Goal: Use online tool/utility: Utilize a website feature to perform a specific function

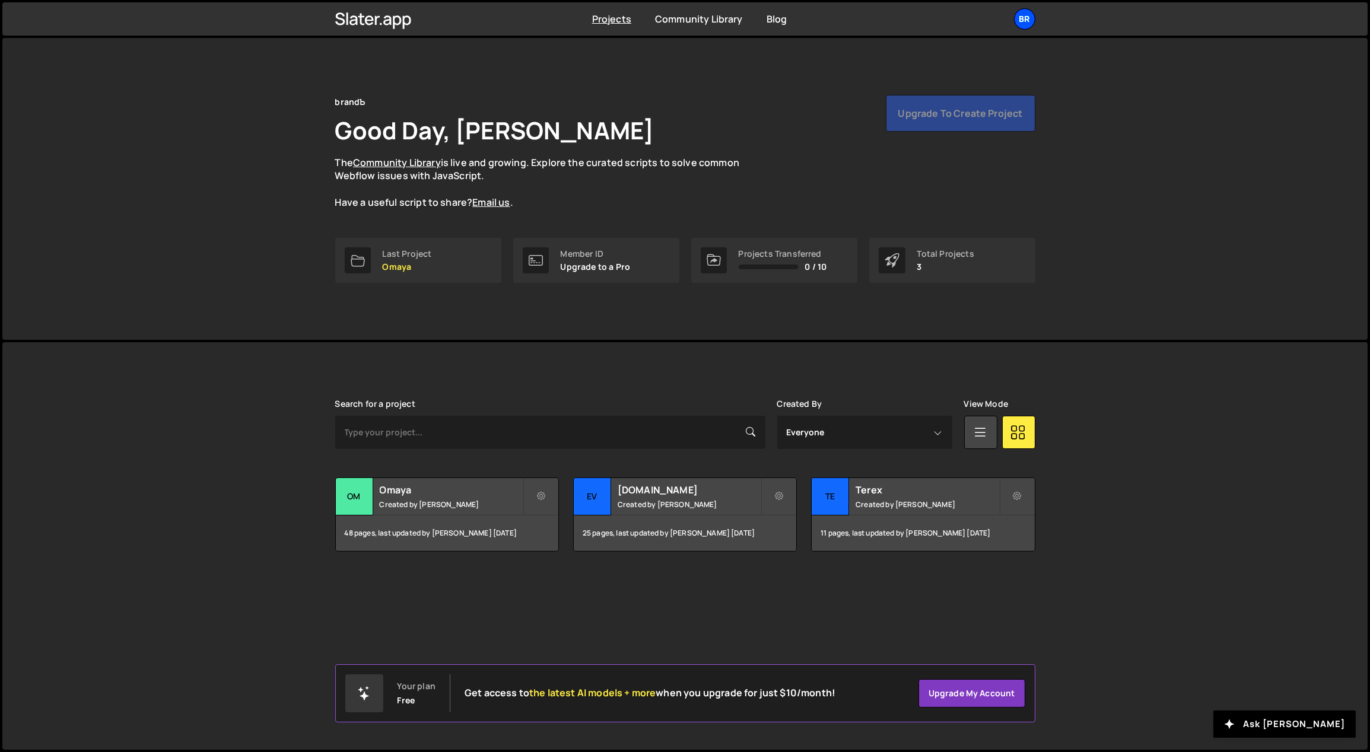
click at [1029, 20] on div "br" at bounding box center [1024, 18] width 21 height 21
click at [960, 131] on button "Logout" at bounding box center [960, 132] width 147 height 21
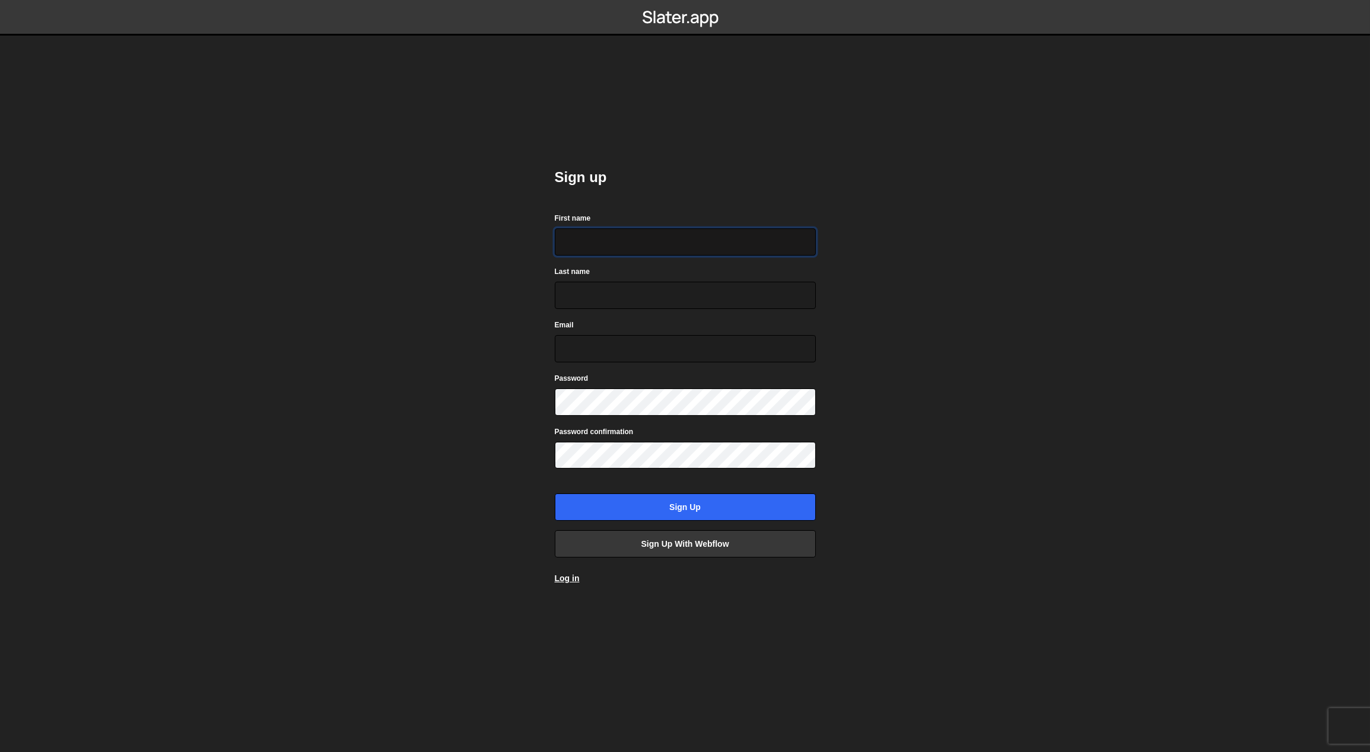
click at [615, 237] on input "First name" at bounding box center [685, 241] width 261 height 27
type input "[PERSON_NAME]"
type input "[PERSON_NAME][EMAIL_ADDRESS][PERSON_NAME][DOMAIN_NAME]"
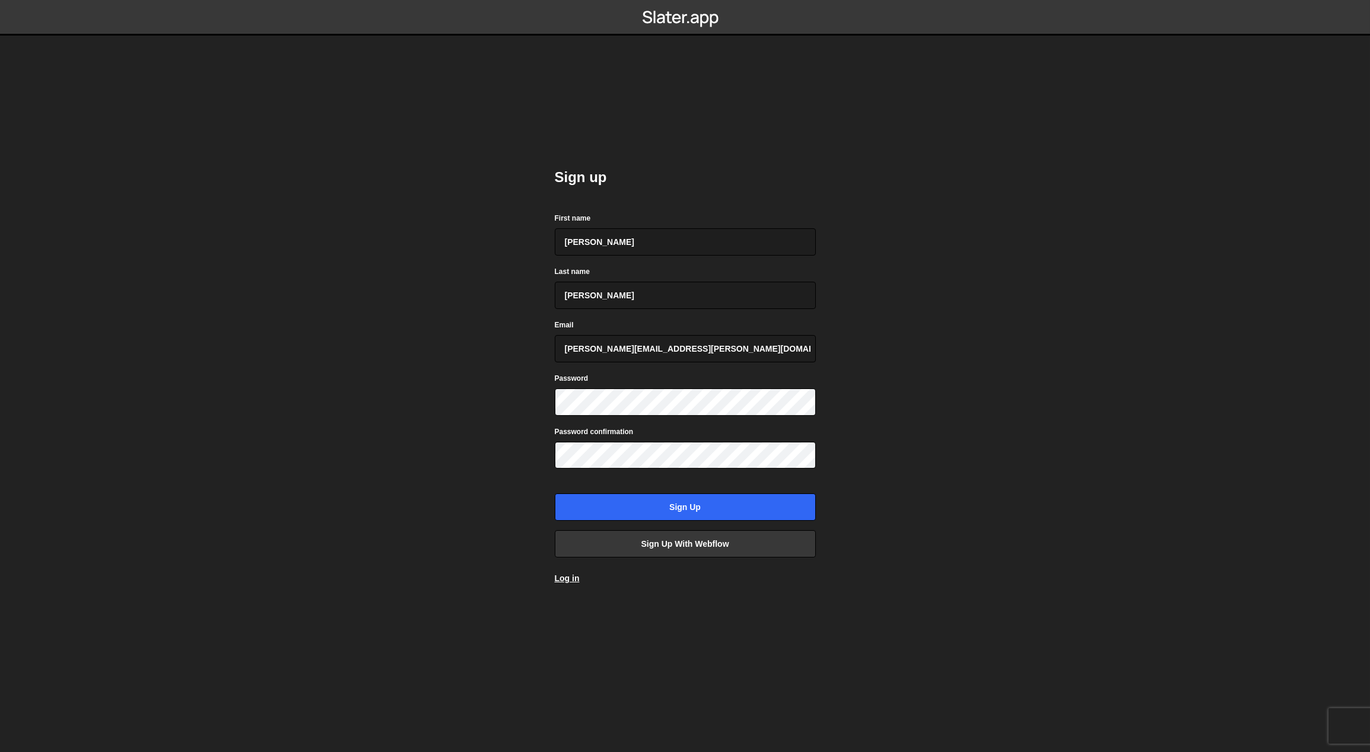
click at [747, 436] on div "Password confirmation" at bounding box center [685, 447] width 261 height 44
click at [975, 489] on body "Sign up First name Yordan Last name Yordanov Email dani@branda.bg Password Pass…" at bounding box center [685, 376] width 1370 height 752
click at [773, 509] on input "Sign up" at bounding box center [685, 507] width 261 height 27
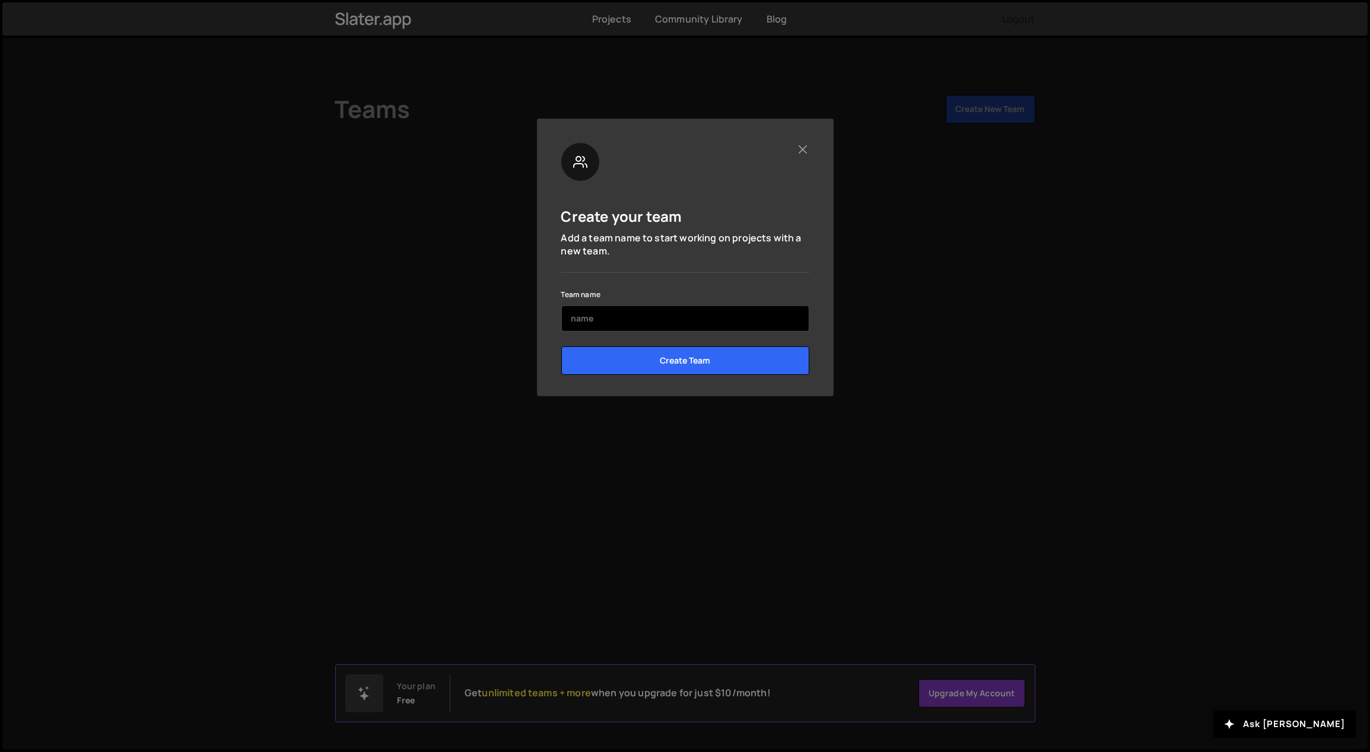
click at [670, 322] on input "text" at bounding box center [685, 318] width 248 height 26
type input "branda"
click at [561, 346] on input "Create Team" at bounding box center [685, 360] width 248 height 28
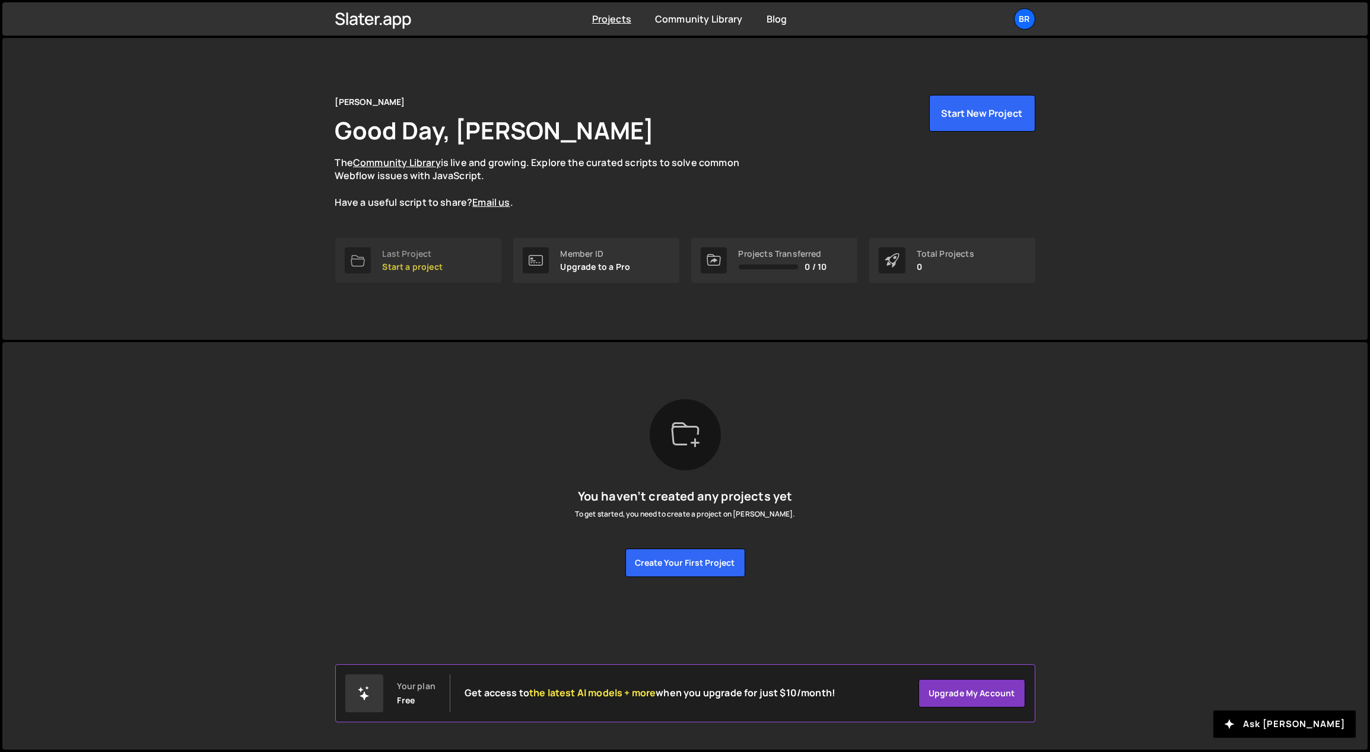
click at [435, 263] on p "Start a project" at bounding box center [413, 266] width 60 height 9
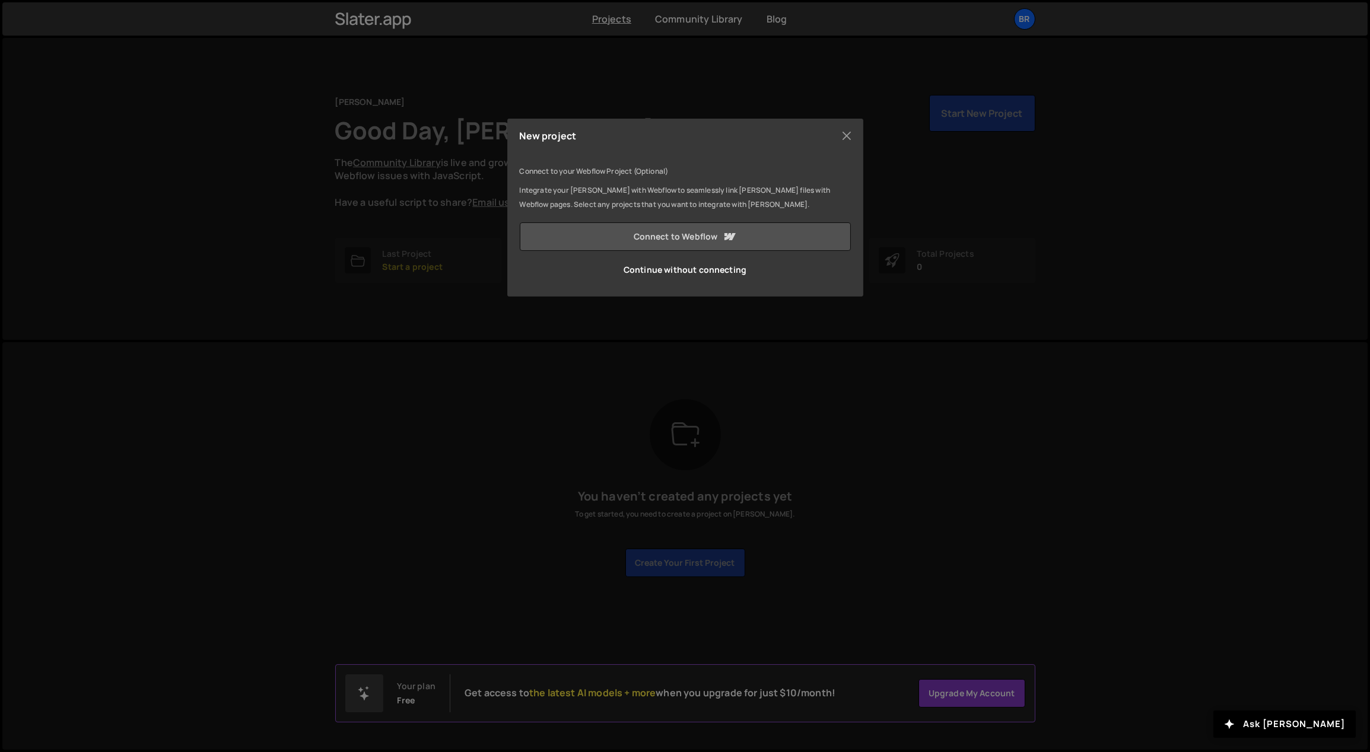
click at [676, 233] on link "Connect to Webflow" at bounding box center [685, 236] width 331 height 28
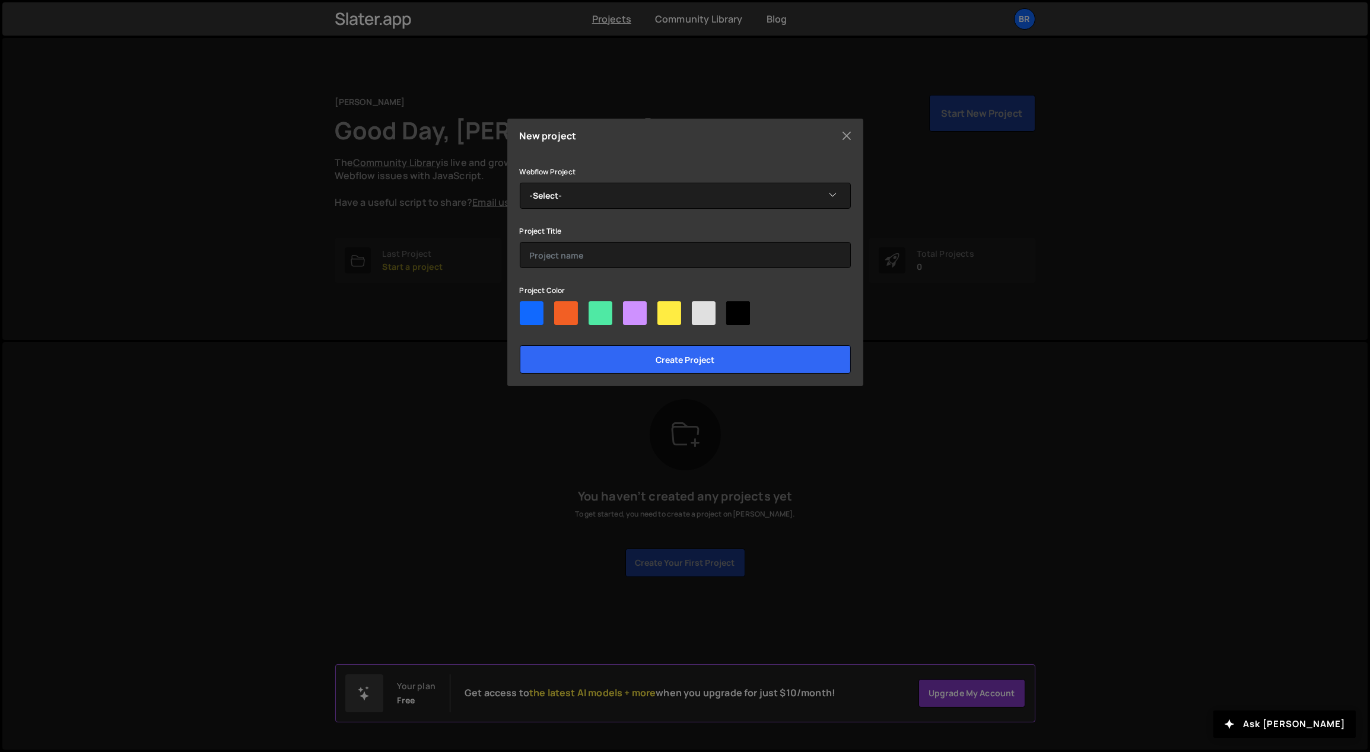
click at [596, 311] on div at bounding box center [600, 313] width 24 height 24
click at [596, 309] on input"] "radio" at bounding box center [592, 305] width 8 height 8
radio input"] "true"
click at [631, 368] on input "Create project" at bounding box center [685, 359] width 331 height 28
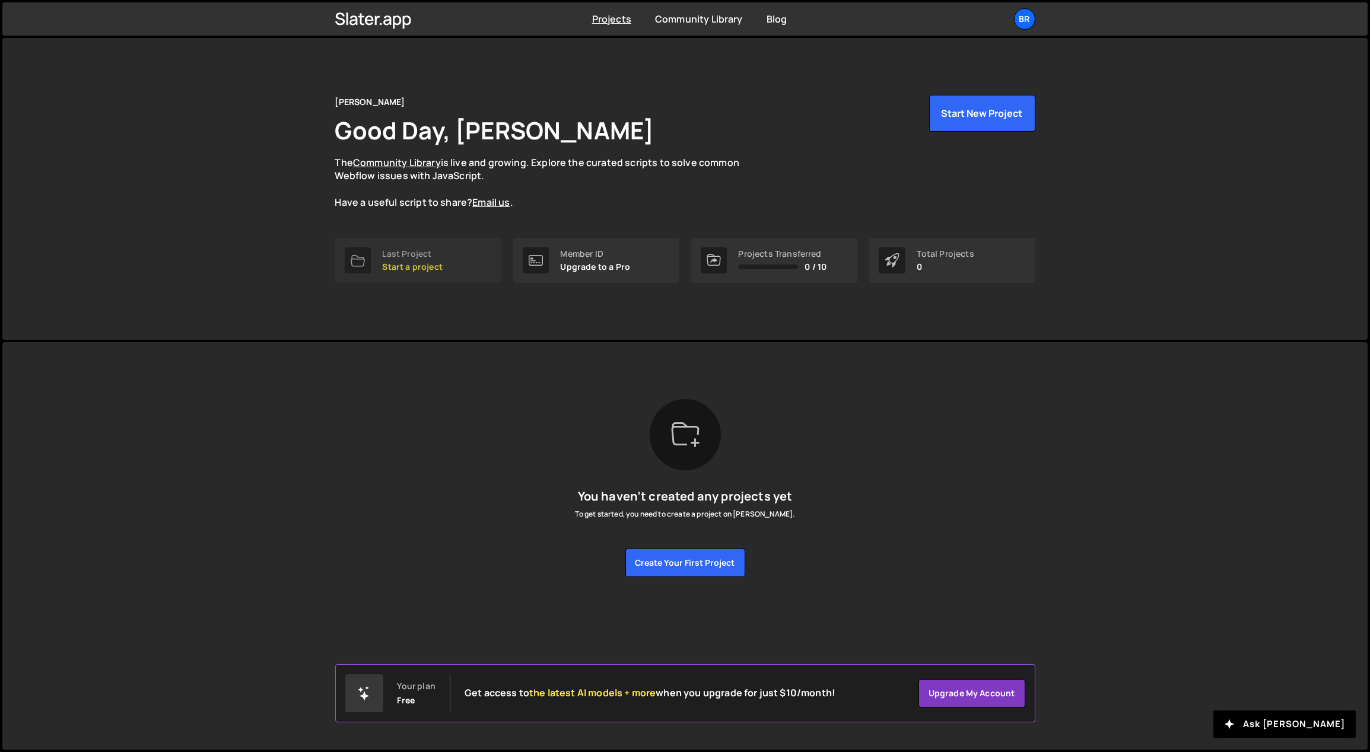
click at [449, 262] on link "Last Project Start a project" at bounding box center [418, 260] width 166 height 45
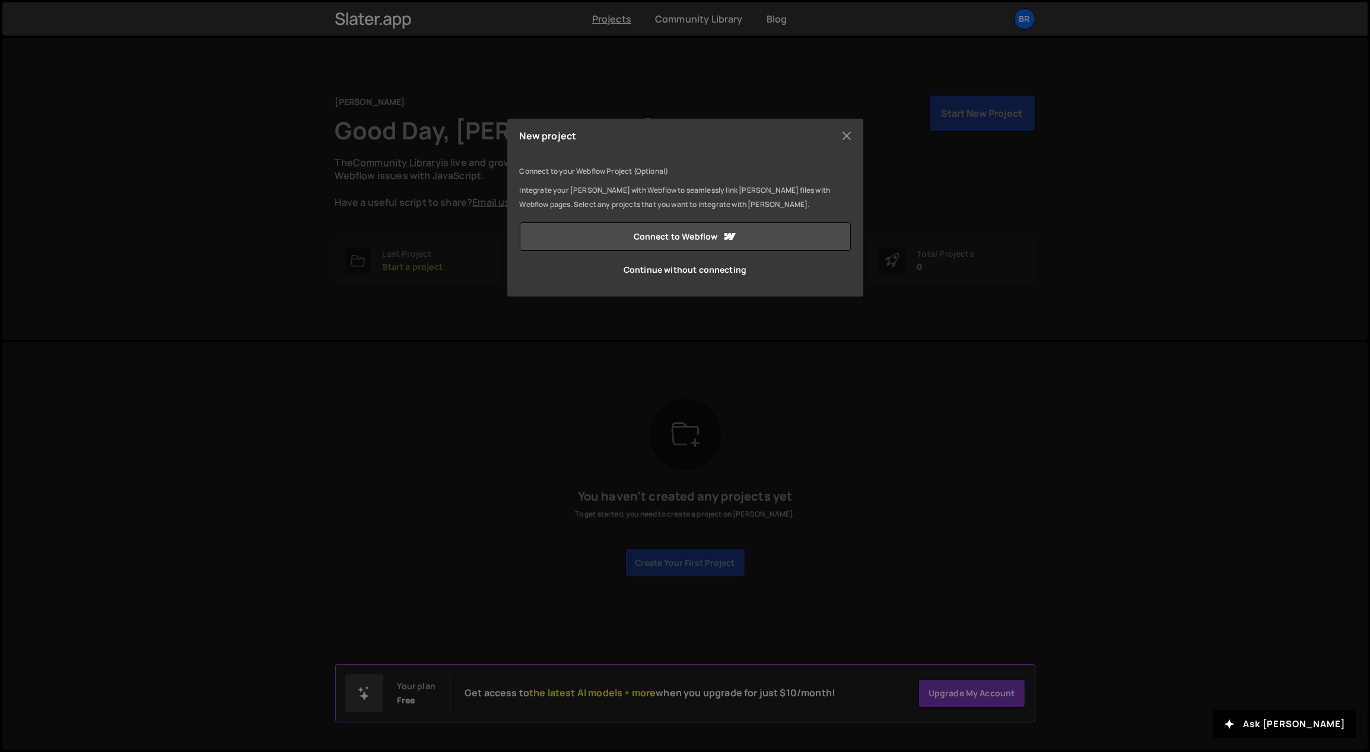
click at [444, 377] on div "New project Connect to your Webflow Project (Optional) Integrate your [PERSON_N…" at bounding box center [685, 376] width 1370 height 752
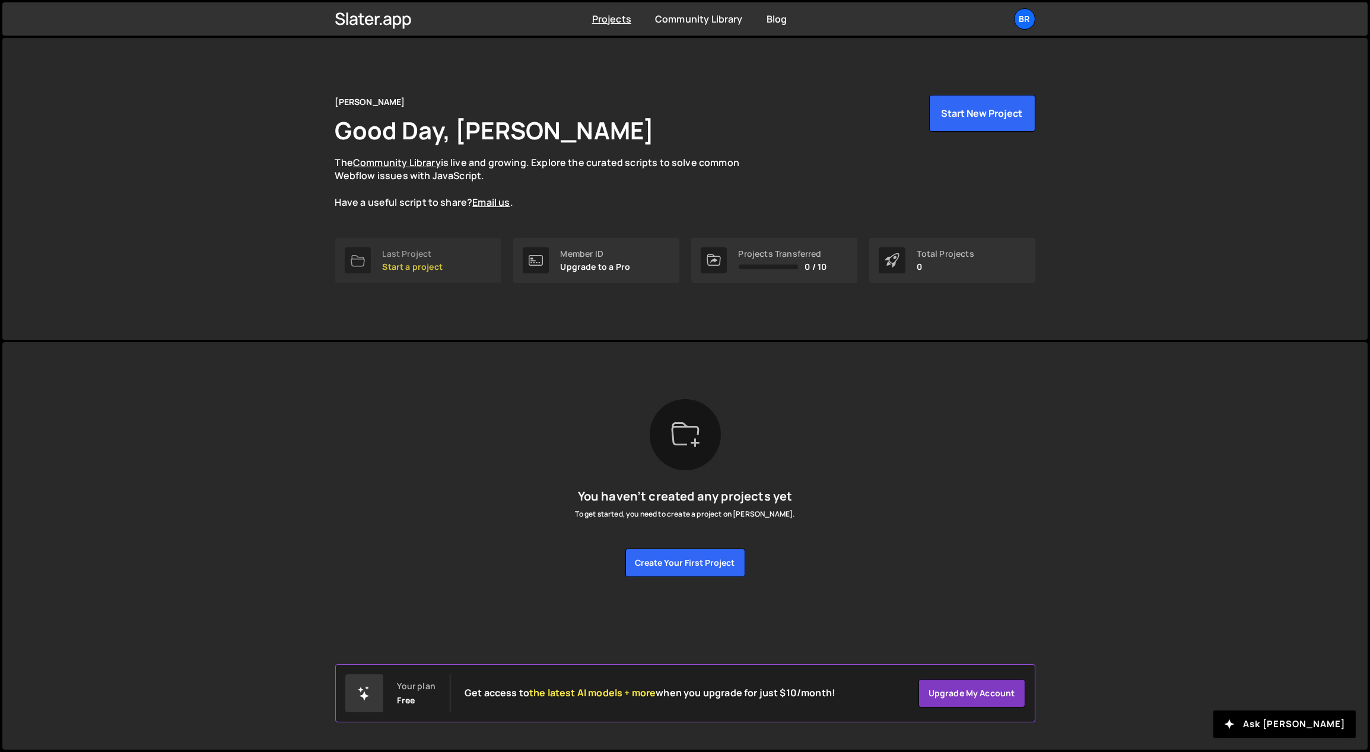
click at [453, 262] on link "Last Project Start a project" at bounding box center [418, 260] width 166 height 45
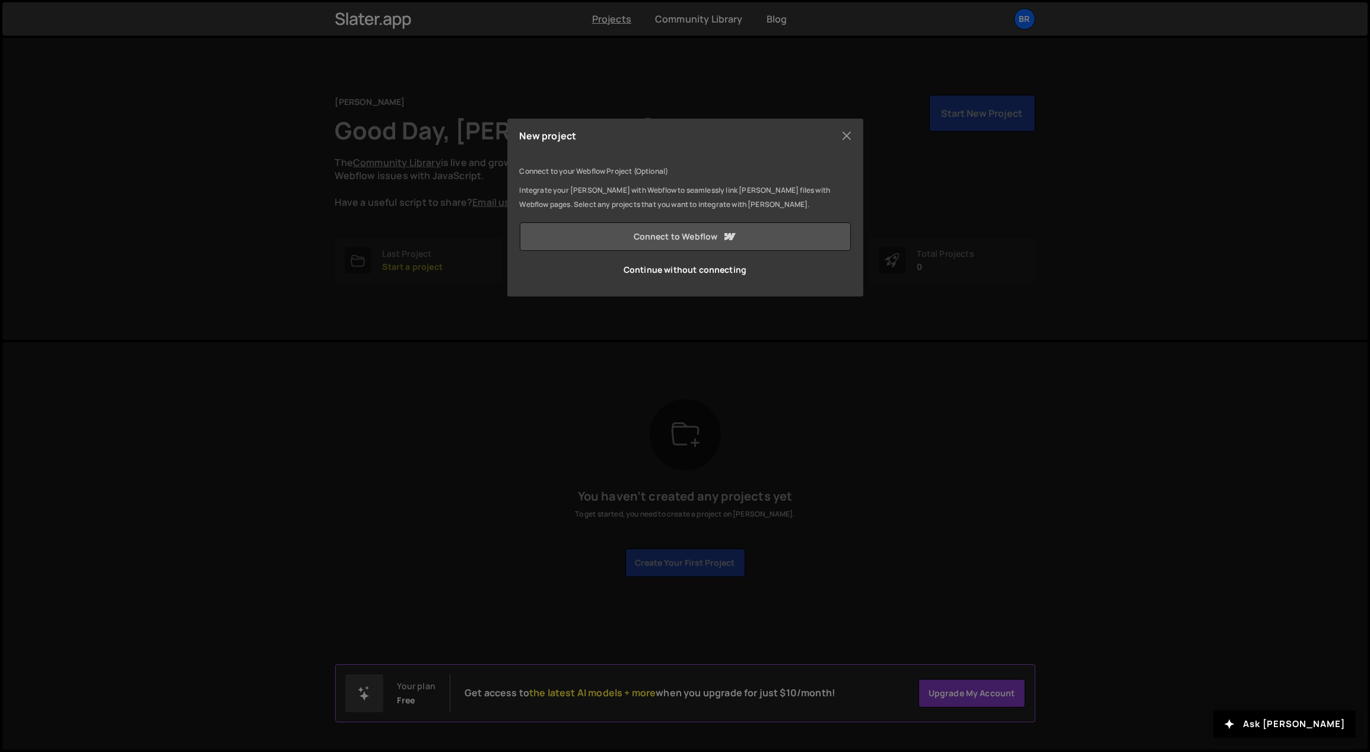
click at [646, 239] on link "Connect to Webflow" at bounding box center [685, 236] width 331 height 28
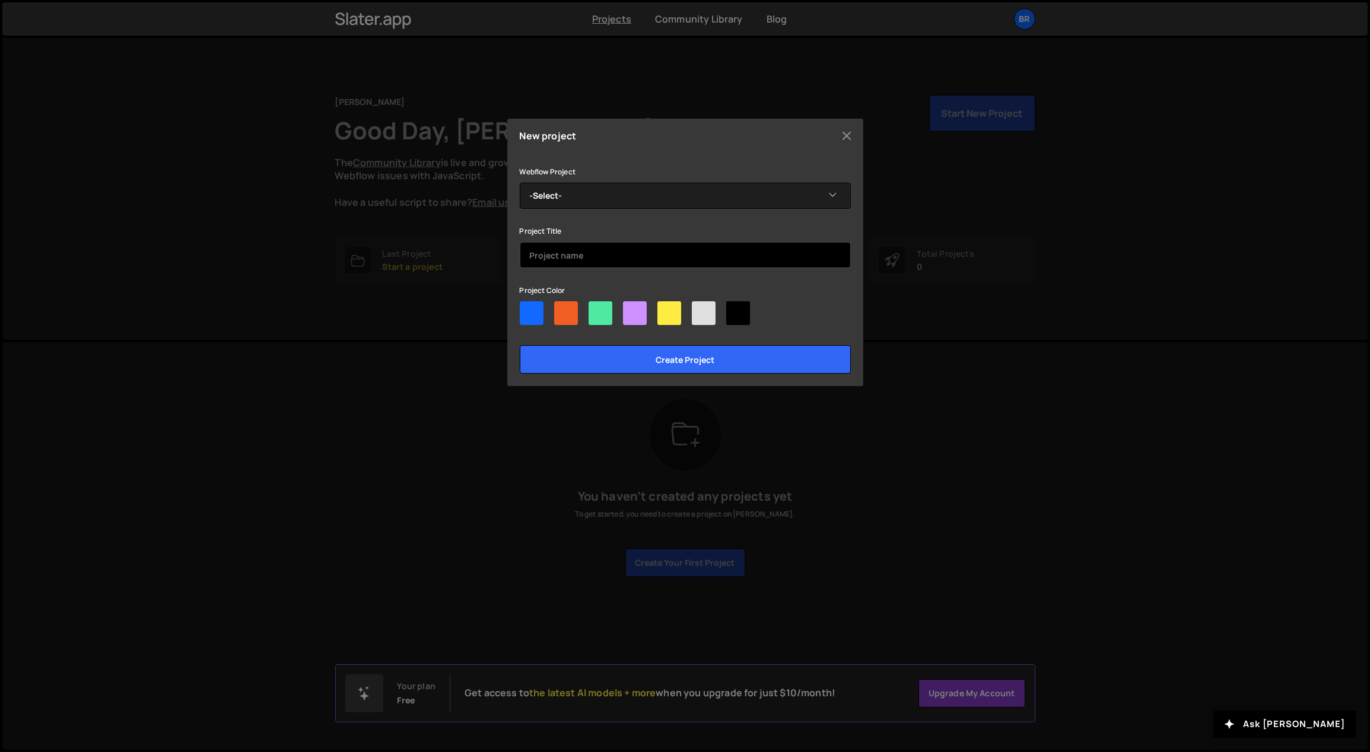
drag, startPoint x: 597, startPoint y: 239, endPoint x: 597, endPoint y: 257, distance: 17.8
click at [597, 239] on div "Project Title" at bounding box center [685, 246] width 331 height 44
click at [597, 258] on input "text" at bounding box center [685, 255] width 331 height 26
click at [593, 179] on div "Webflow Project -Select- Voltmage" at bounding box center [685, 186] width 331 height 44
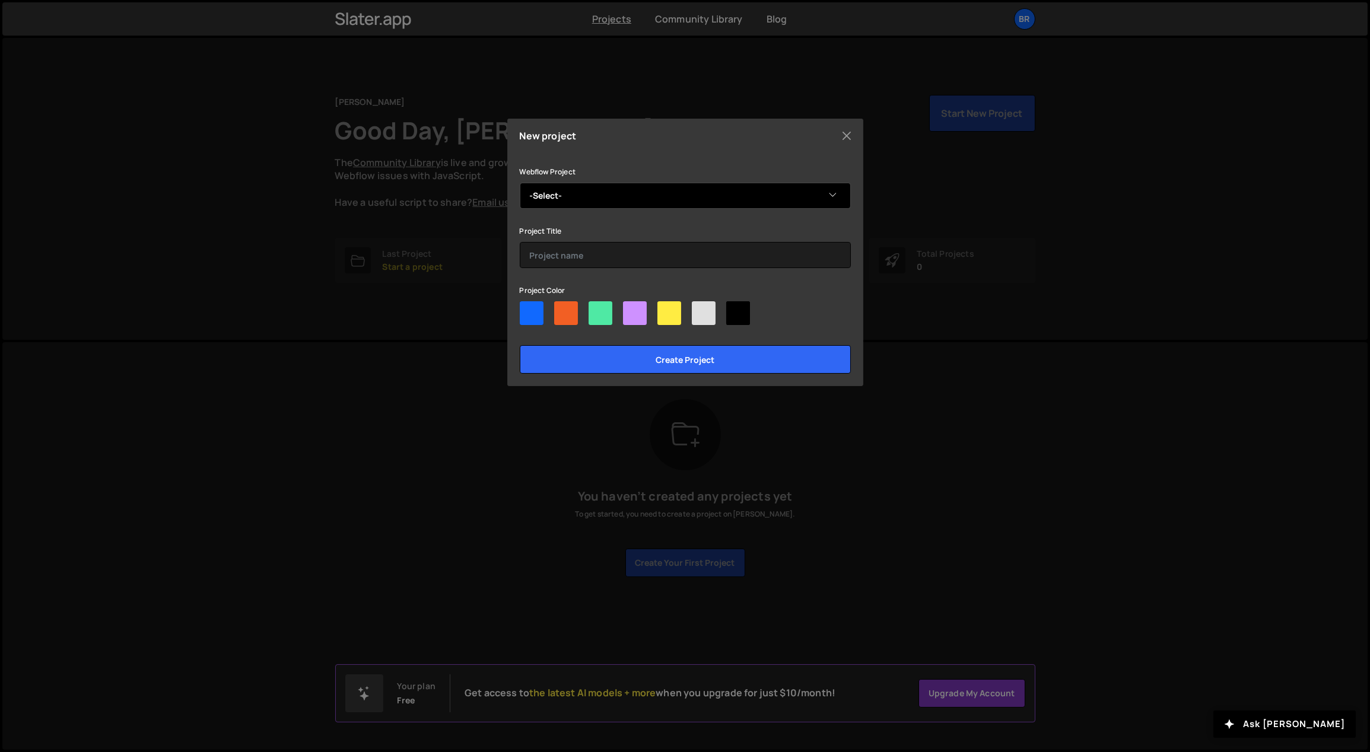
click at [598, 191] on select "-Select- Voltmage" at bounding box center [685, 196] width 331 height 26
select select "68b14f586a0269b3588aa0aa"
click at [520, 183] on select "-Select- Voltmage" at bounding box center [685, 196] width 331 height 26
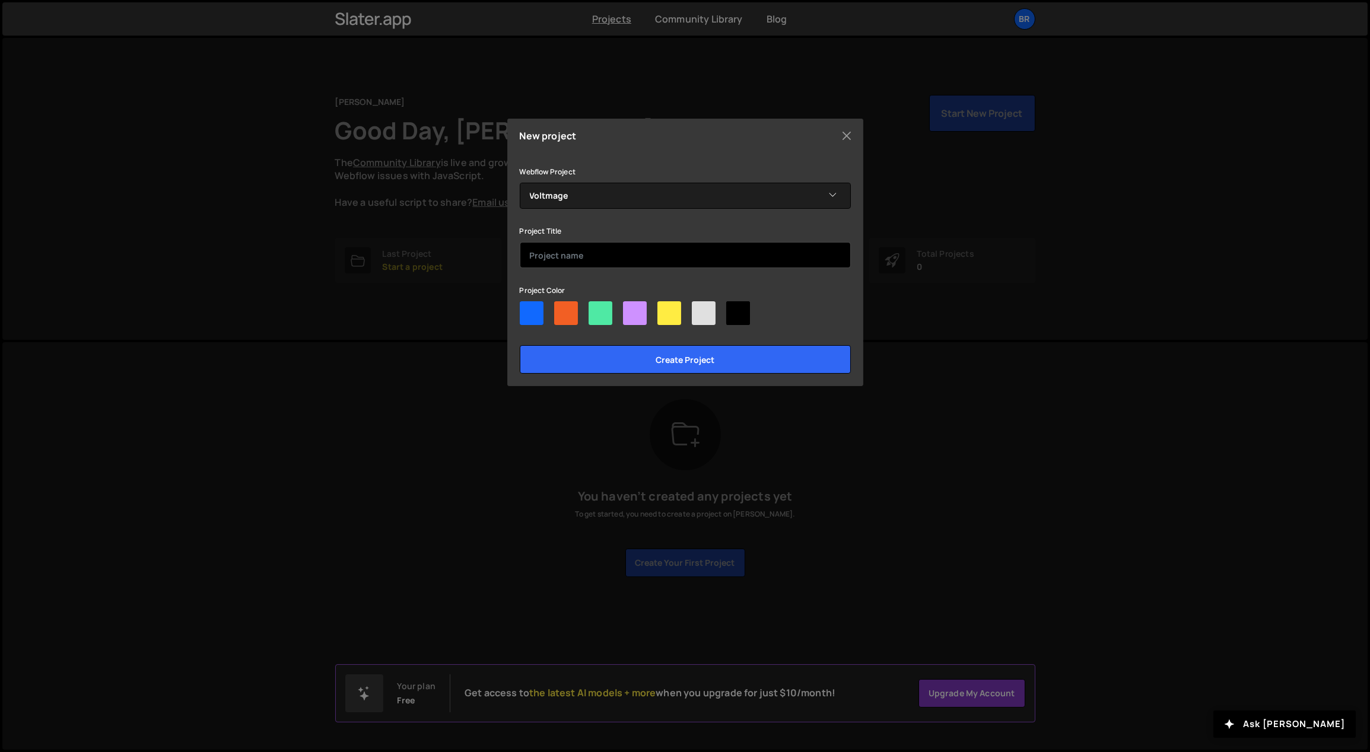
click at [594, 246] on input "text" at bounding box center [685, 255] width 331 height 26
type input "Voltsmage"
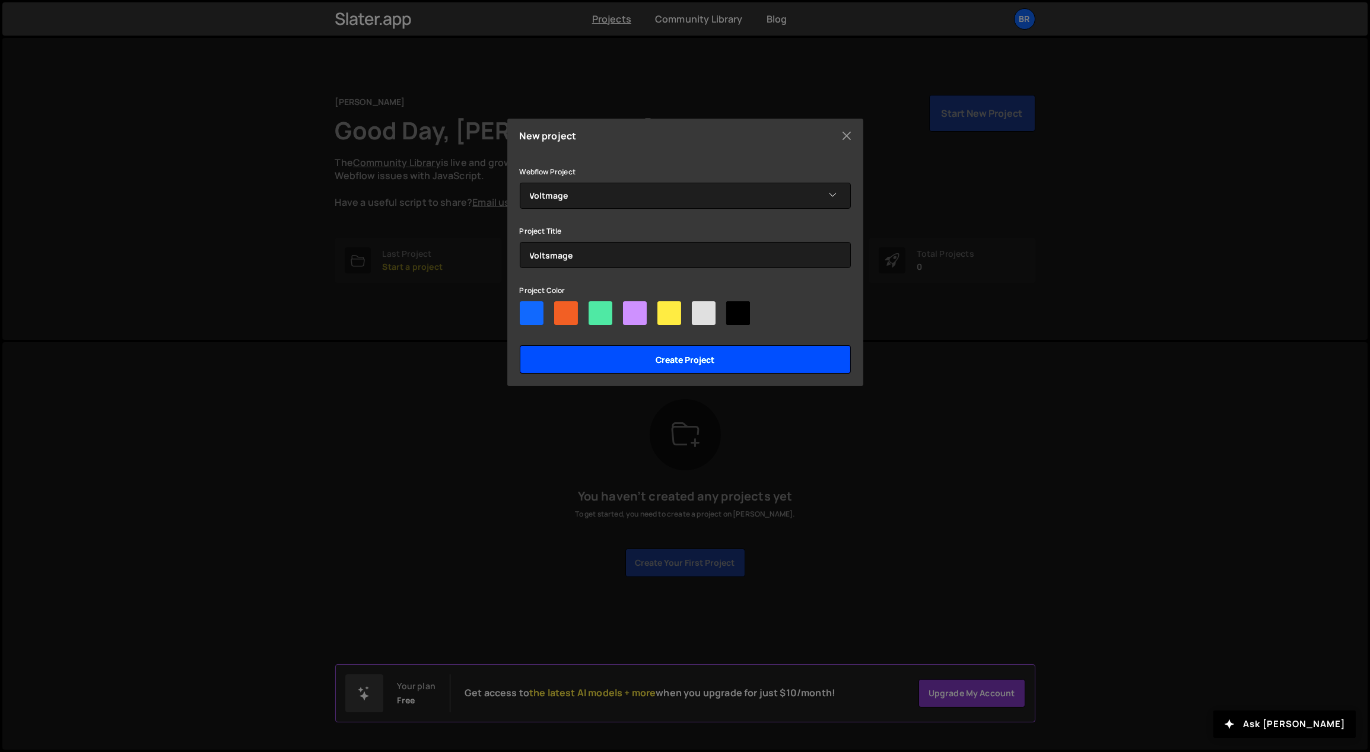
click at [744, 358] on input "Create project" at bounding box center [685, 359] width 331 height 28
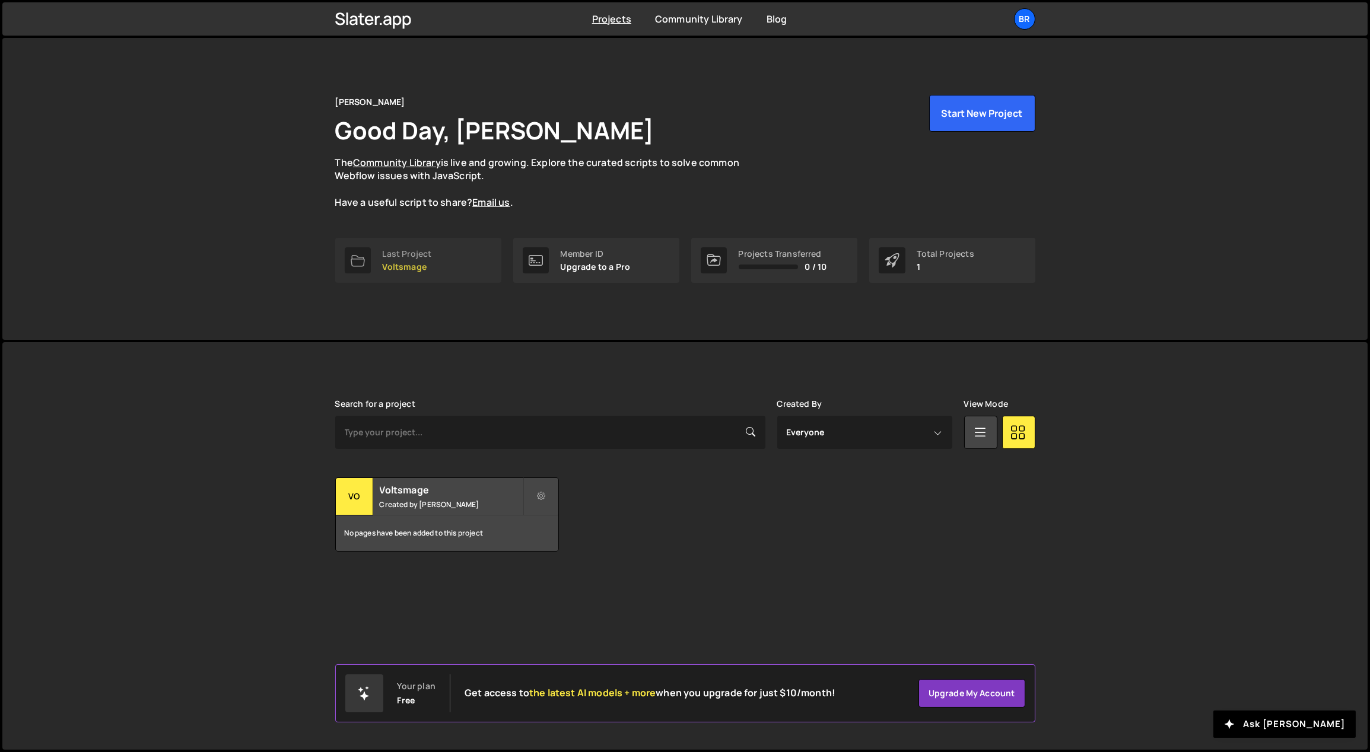
click at [435, 259] on link "Last Project Voltsmage" at bounding box center [418, 260] width 166 height 45
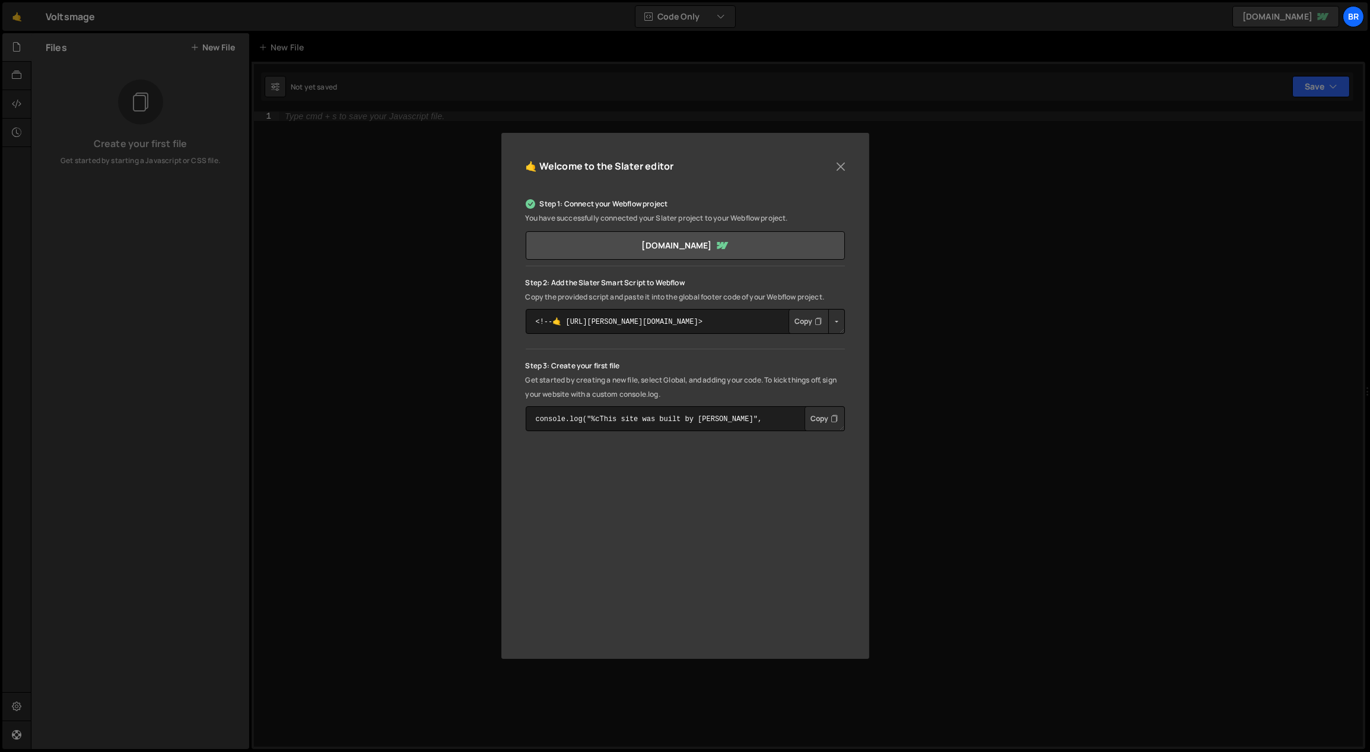
click at [409, 254] on div "🤙 Welcome to the [PERSON_NAME] editor Step 1: Connect your Webflow project You …" at bounding box center [685, 376] width 1370 height 752
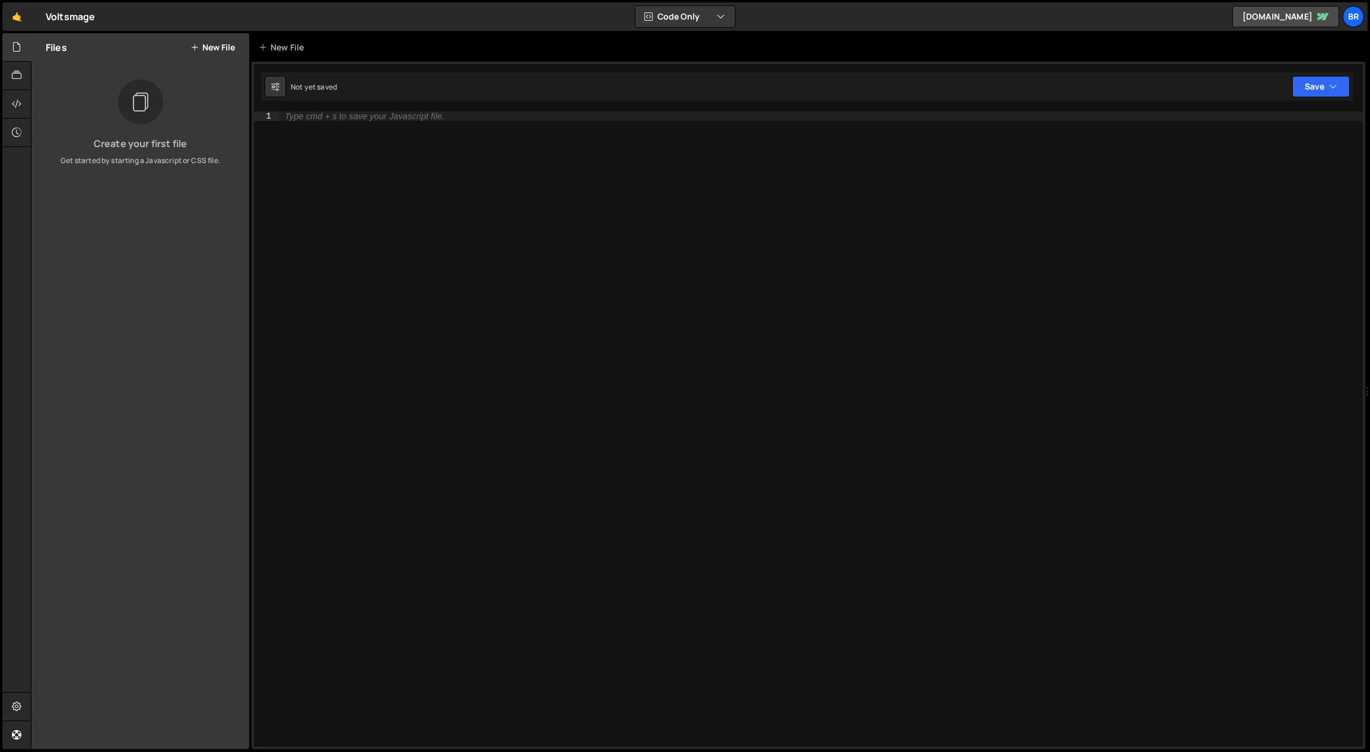
click at [219, 46] on button "New File" at bounding box center [212, 47] width 44 height 9
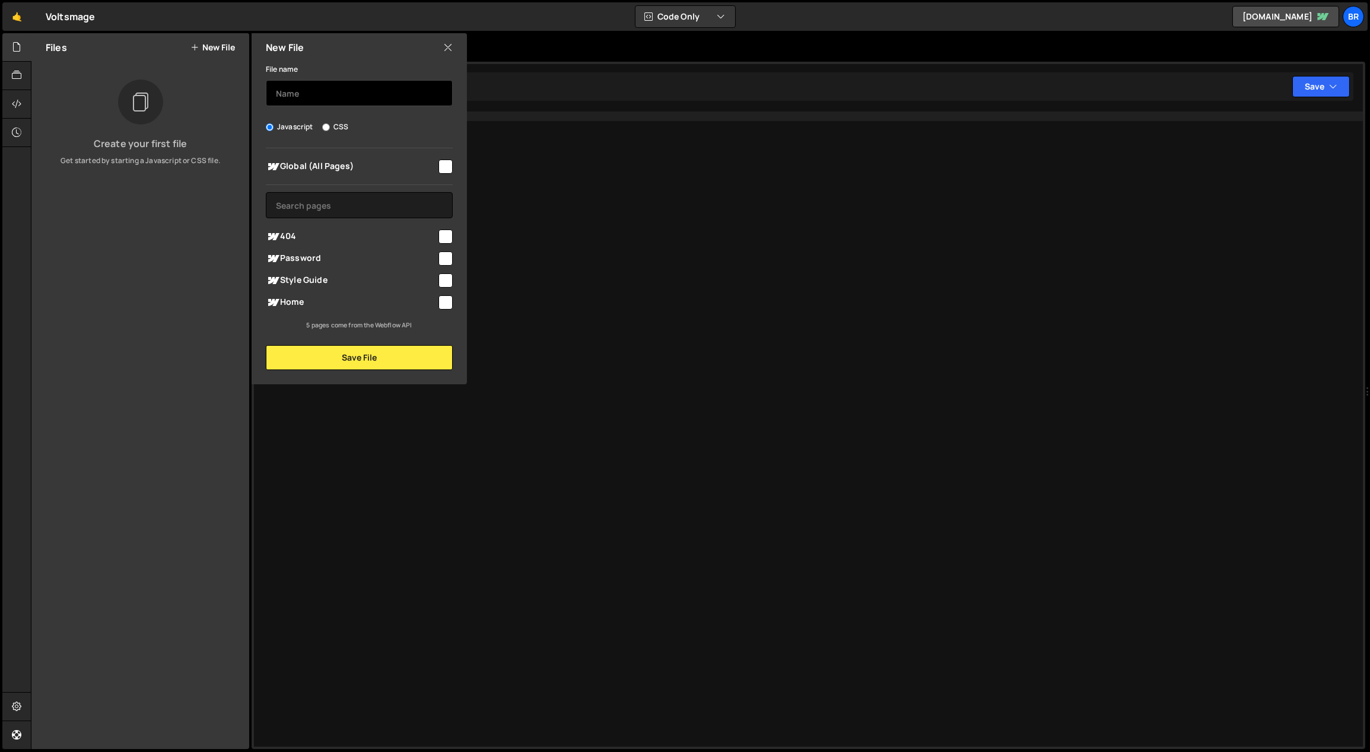
click at [332, 94] on input "text" at bounding box center [359, 93] width 187 height 26
type input "index"
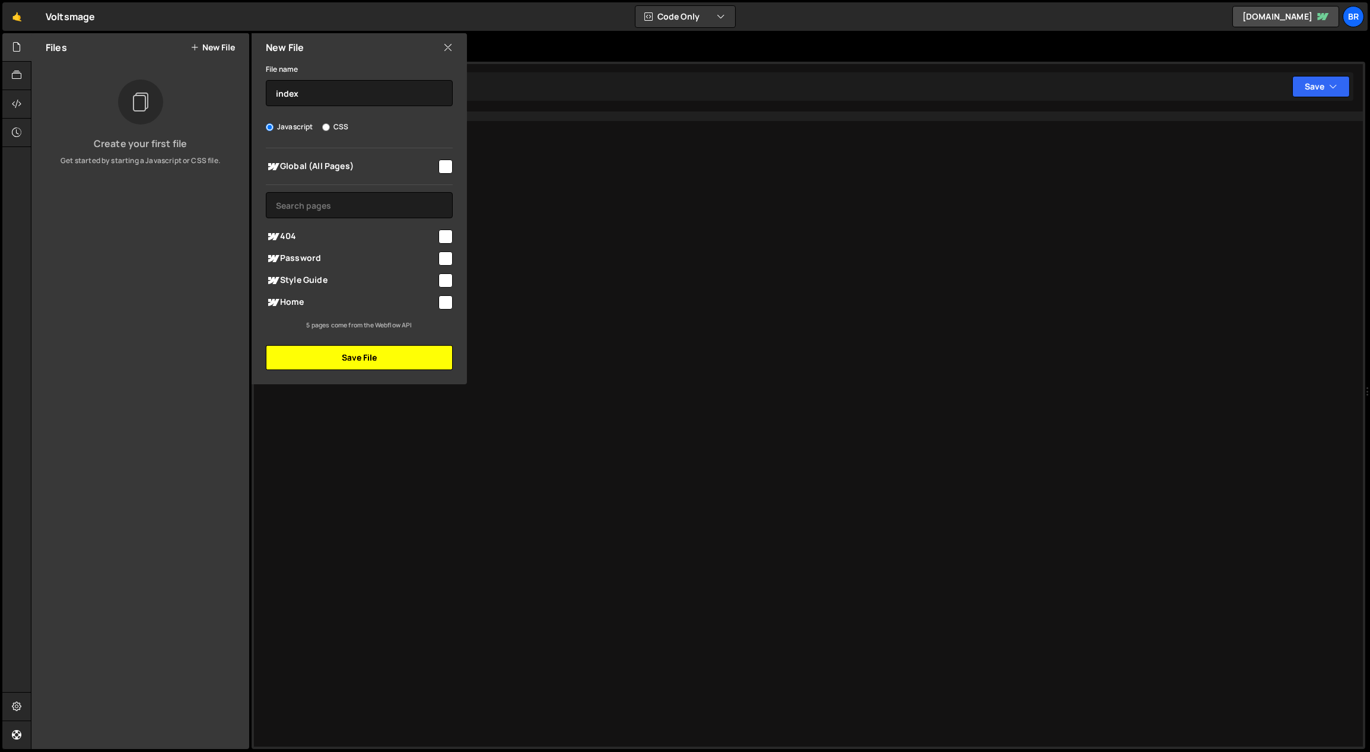
click at [405, 349] on button "Save File" at bounding box center [359, 357] width 187 height 25
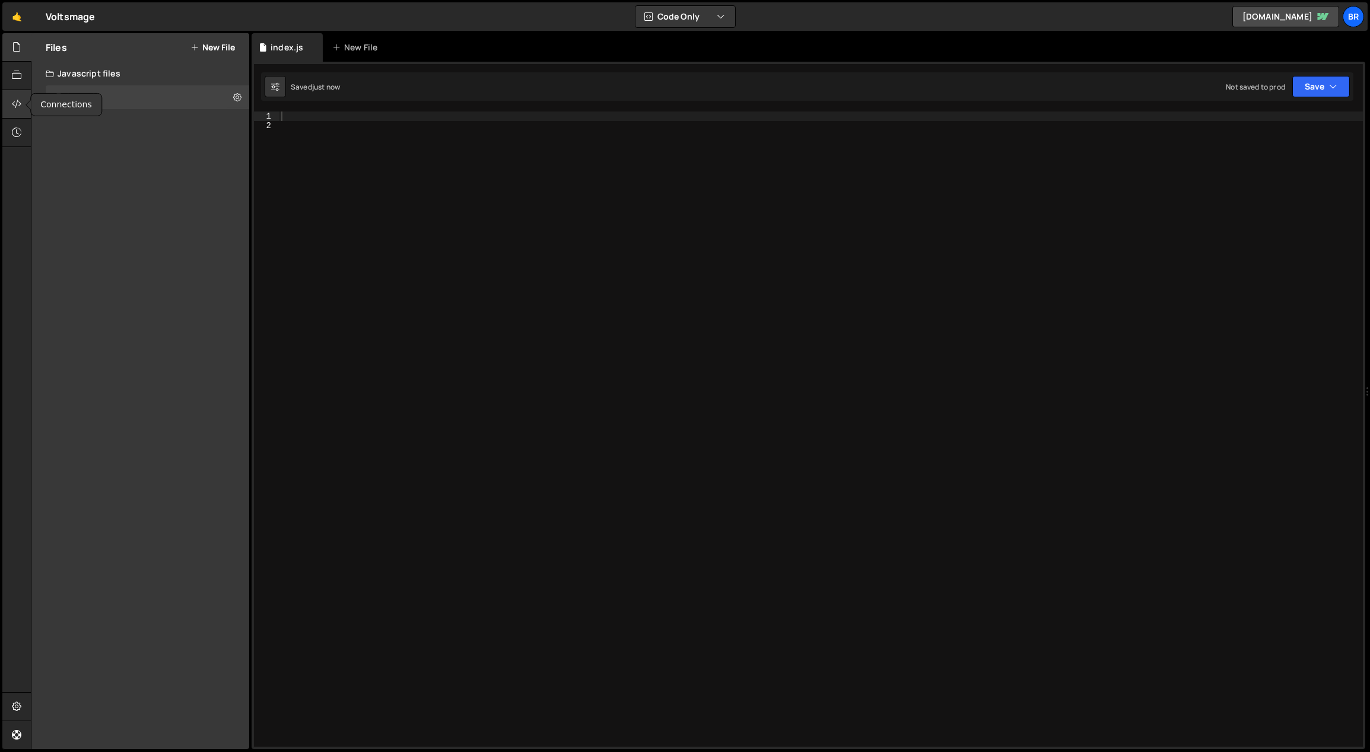
click at [17, 109] on icon at bounding box center [16, 103] width 9 height 13
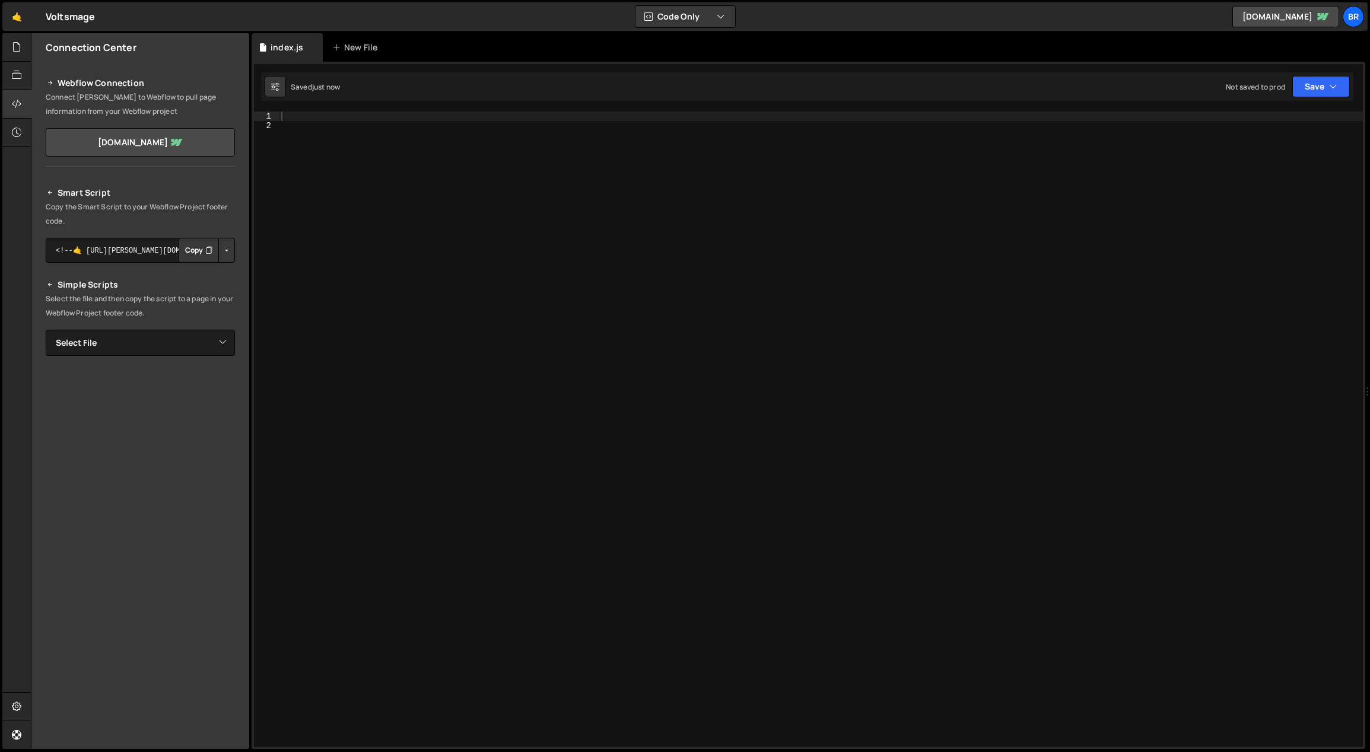
click at [202, 257] on button "Copy" at bounding box center [199, 250] width 40 height 25
click at [165, 346] on select "Select File index.js" at bounding box center [140, 343] width 189 height 26
select select "45870"
click at [46, 330] on select "Select File index.js" at bounding box center [140, 343] width 189 height 26
click at [227, 385] on button "Button group with nested dropdown" at bounding box center [226, 383] width 17 height 25
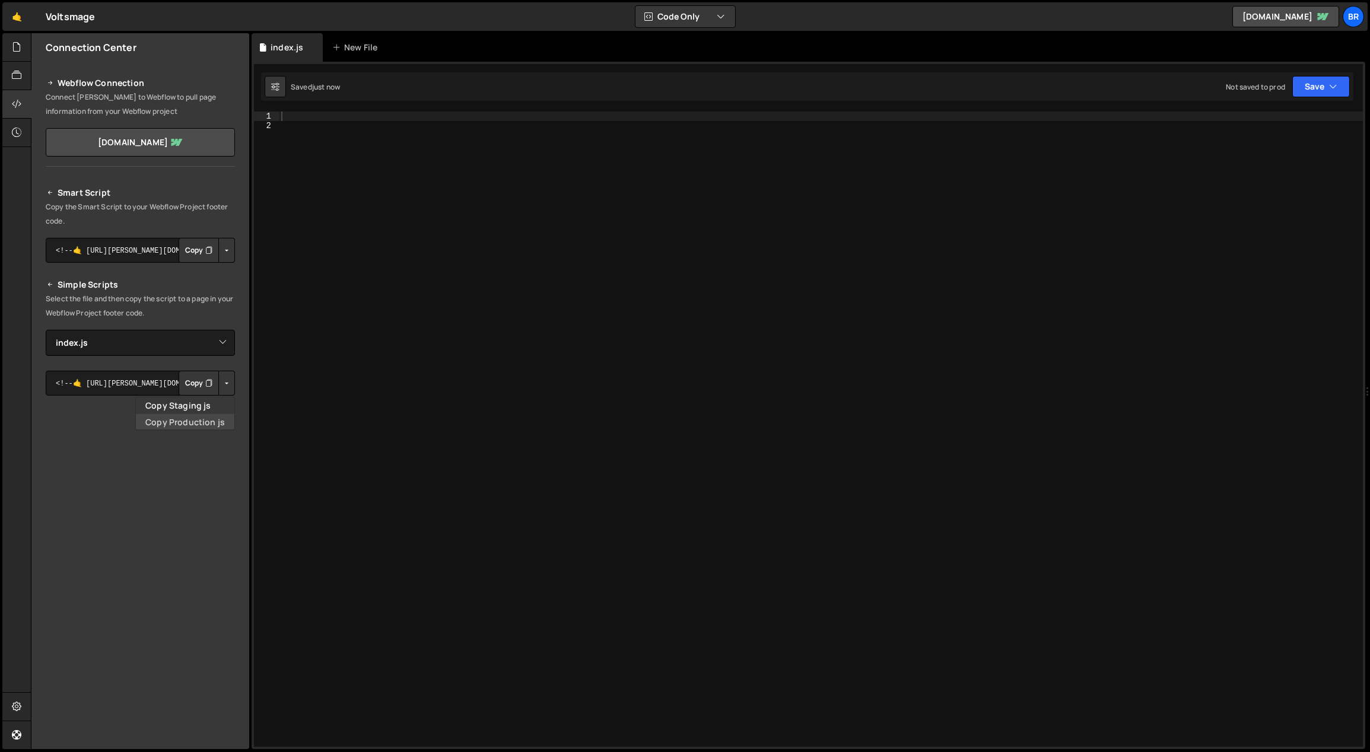
click at [185, 418] on link "Copy Production js" at bounding box center [185, 421] width 98 height 17
click at [475, 438] on div at bounding box center [821, 439] width 1084 height 655
click at [429, 349] on div at bounding box center [821, 439] width 1084 height 655
click at [21, 49] on icon at bounding box center [16, 46] width 9 height 13
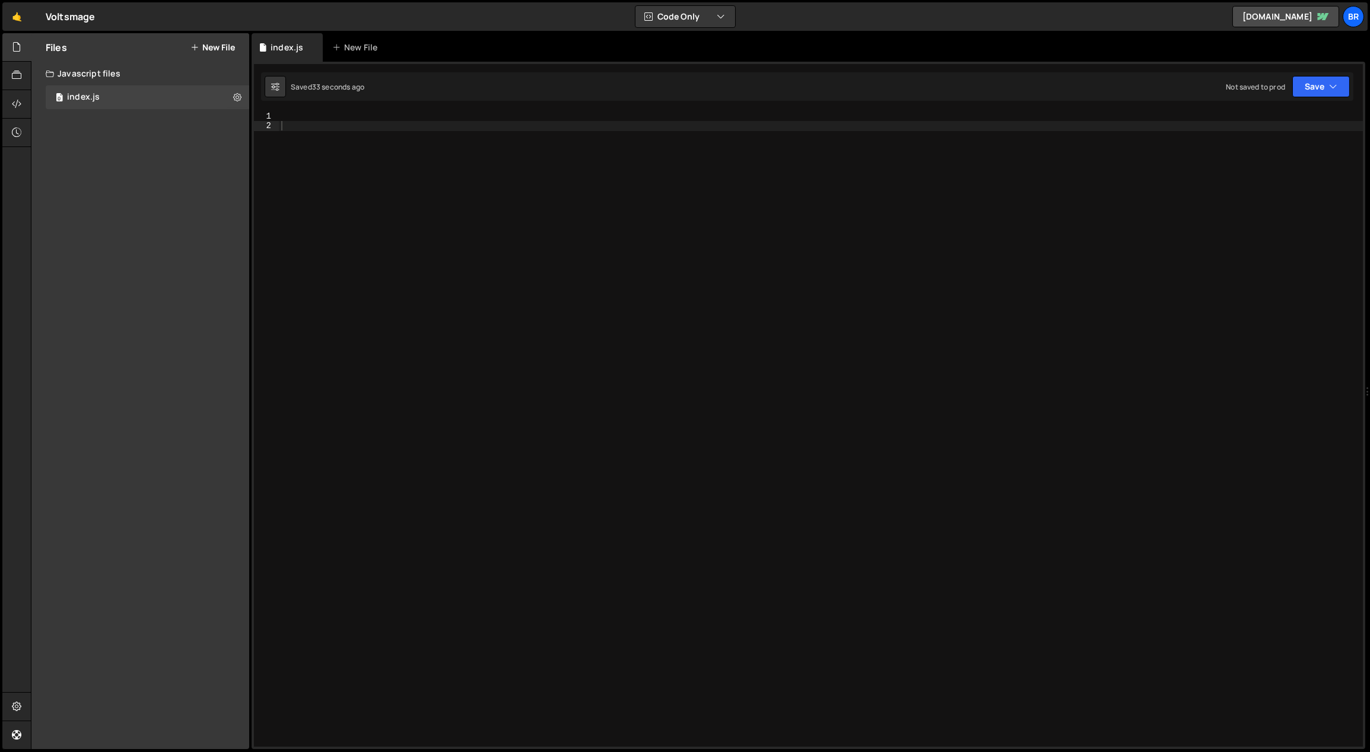
click at [549, 253] on div at bounding box center [821, 439] width 1084 height 655
click at [561, 355] on div at bounding box center [821, 439] width 1084 height 655
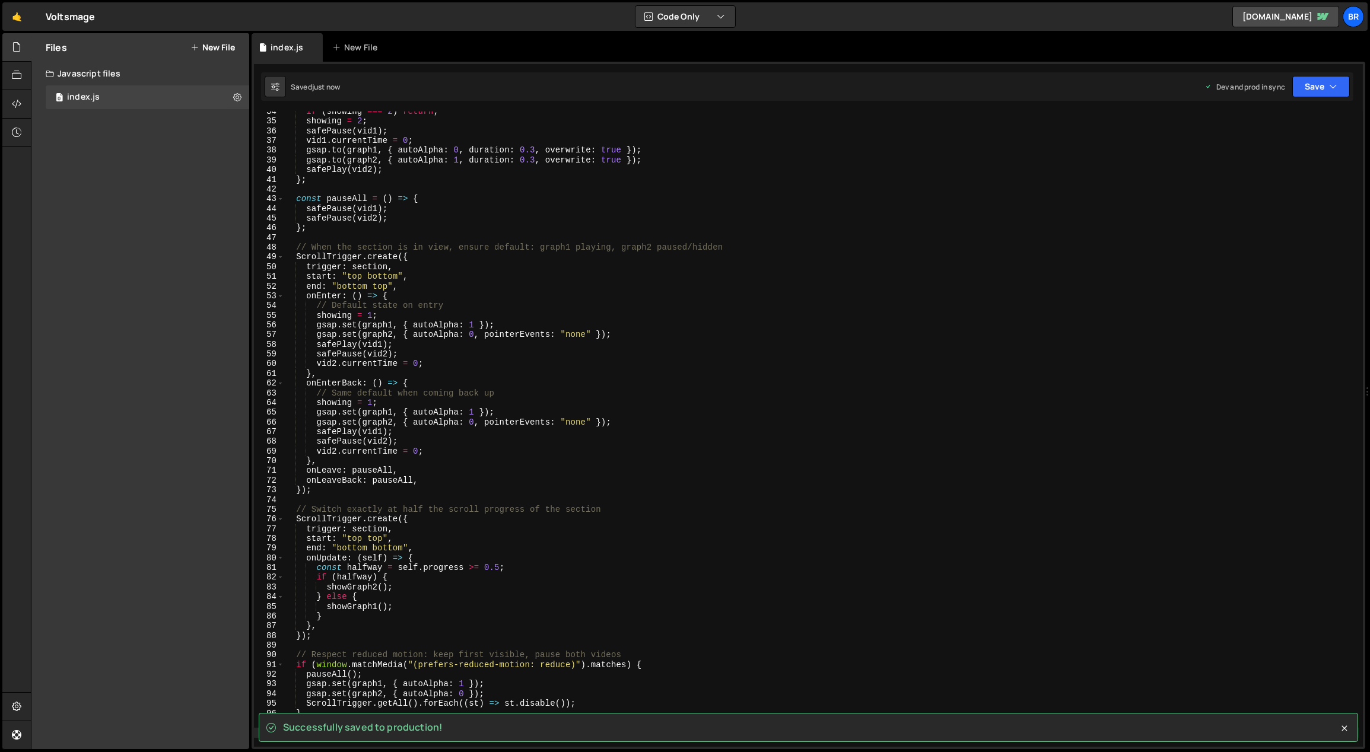
click at [794, 536] on div "if ( showing === 2 ) return ; showing = 2 ; safePause ( vid1 ) ; vid1 . current…" at bounding box center [821, 434] width 1075 height 655
click at [1329, 76] on button "Save" at bounding box center [1321, 86] width 58 height 21
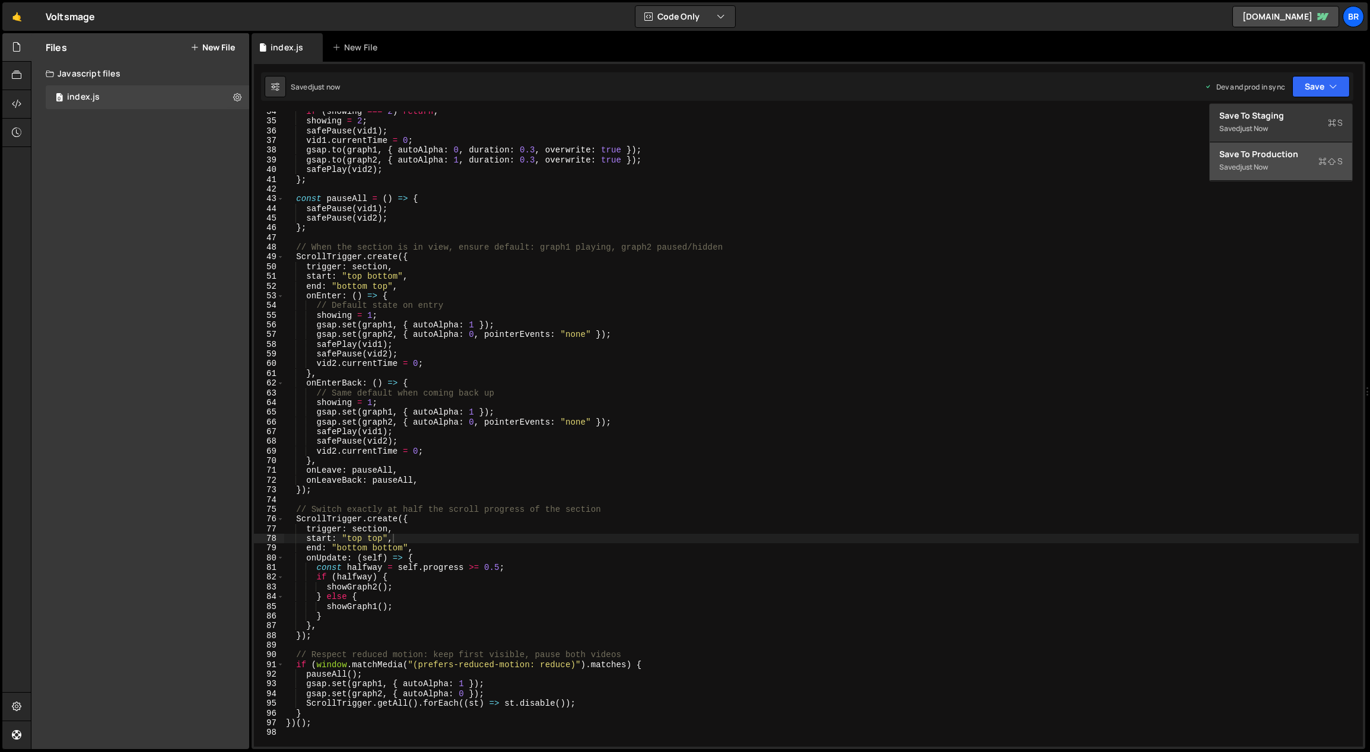
click at [1263, 164] on div "just now" at bounding box center [1254, 167] width 28 height 10
click at [1263, 164] on div "if ( showing === 2 ) return ; showing = 2 ; safePause ( vid1 ) ; vid1 . current…" at bounding box center [821, 434] width 1075 height 655
click at [1055, 276] on div "if ( showing === 2 ) return ; showing = 2 ; safePause ( vid1 ) ; vid1 . current…" at bounding box center [821, 434] width 1075 height 655
type textarea "start: "top bottom","
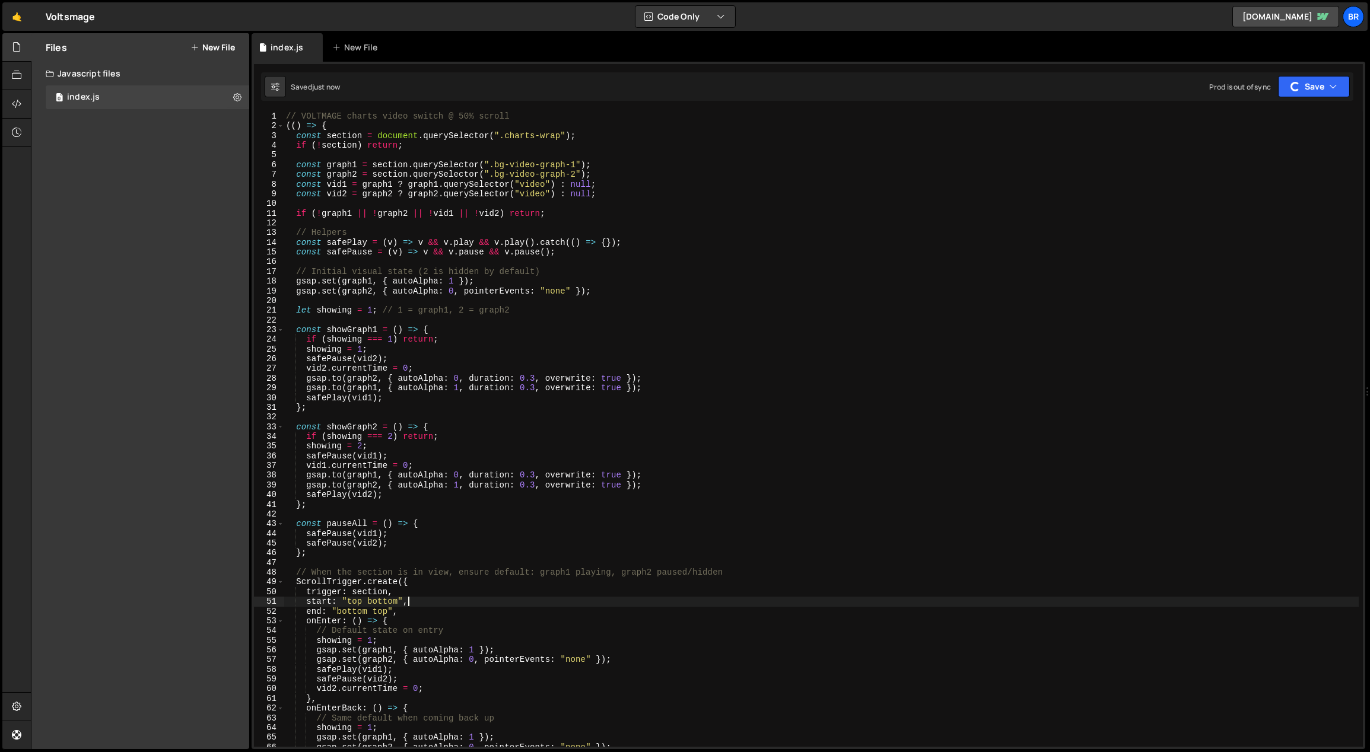
scroll to position [0, 0]
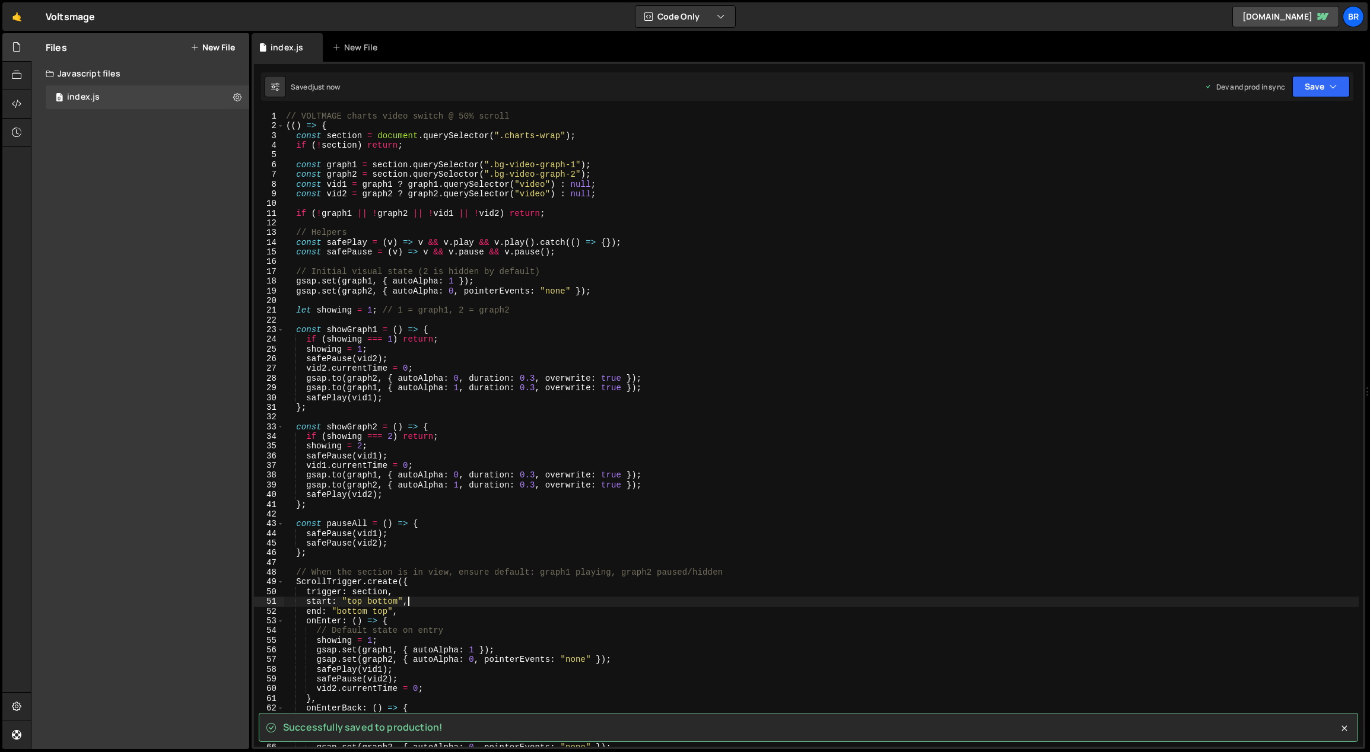
click at [483, 218] on div "// VOLTMAGE charts video switch @ 50% scroll (( ) => { const section = document…" at bounding box center [821, 439] width 1075 height 655
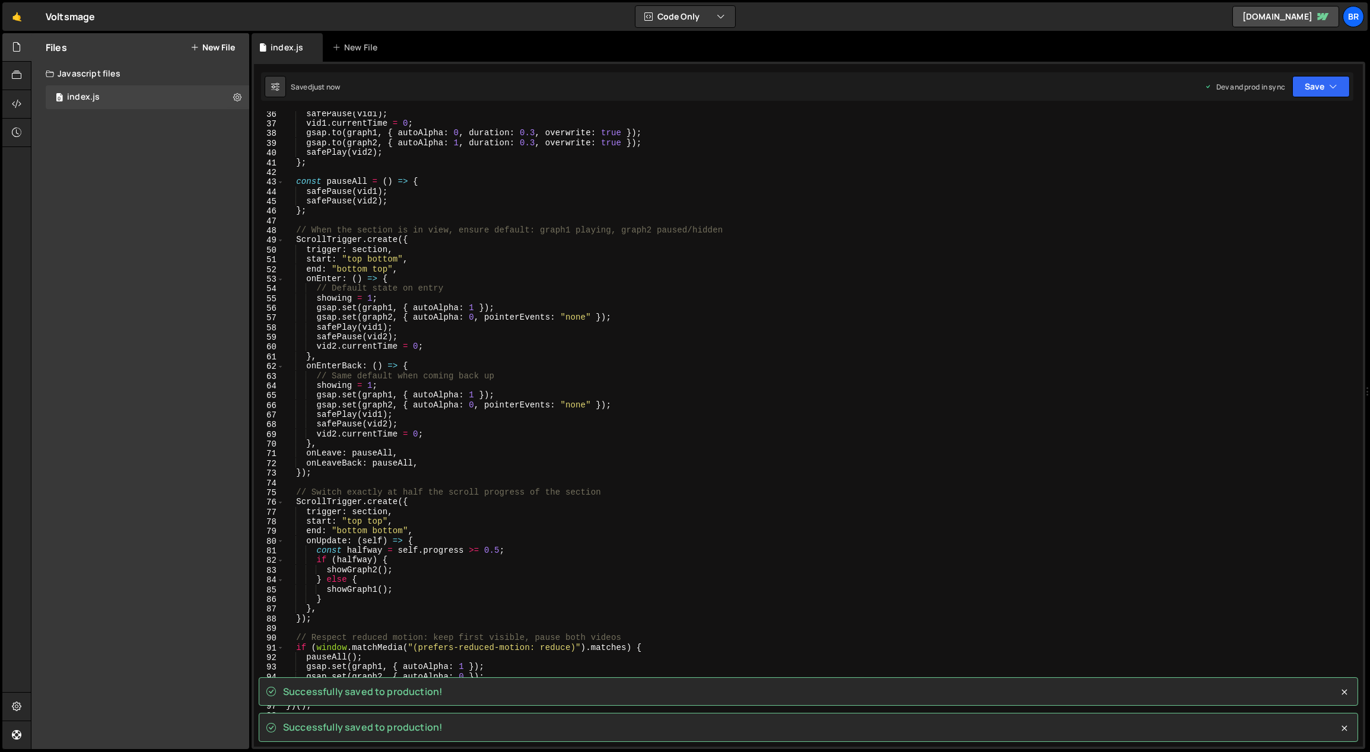
scroll to position [628, 0]
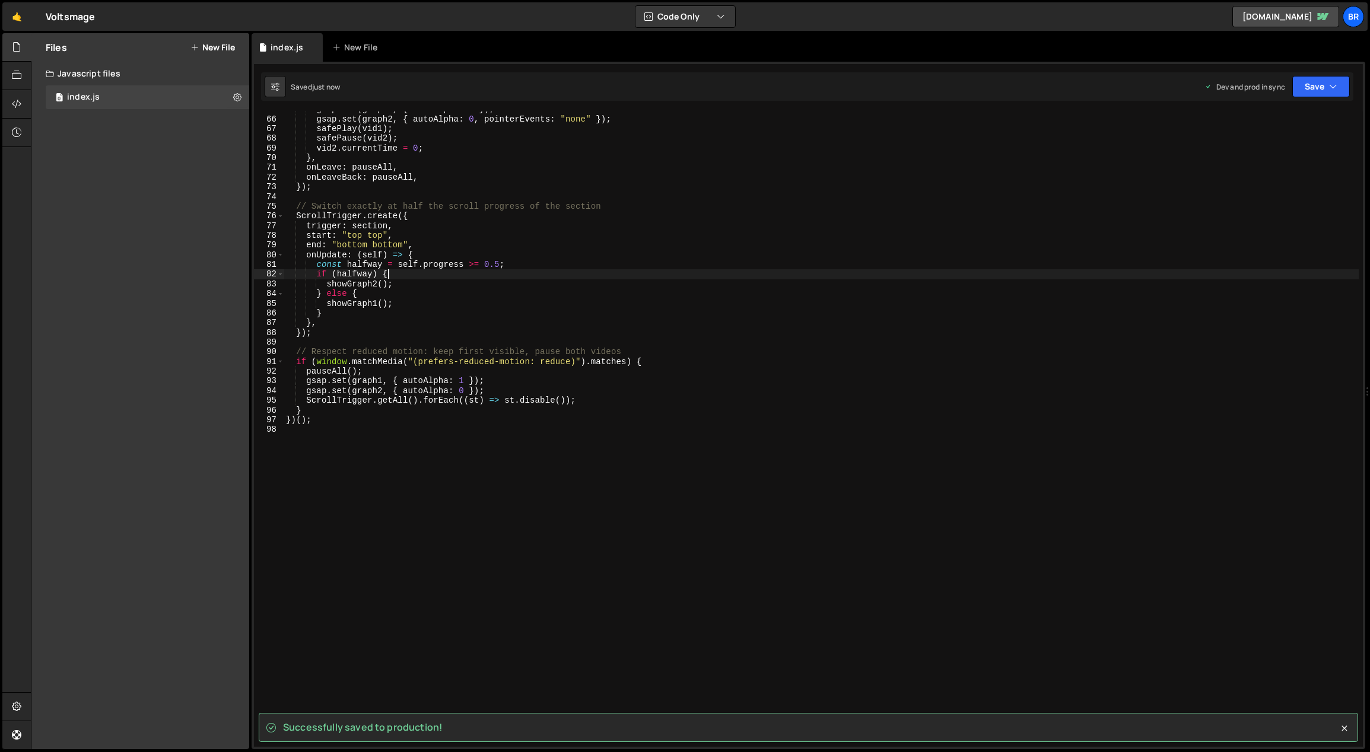
click at [537, 269] on div "gsap . set ( graph1 , { autoAlpha : 1 }) ; gsap . set ( graph2 , { autoAlpha : …" at bounding box center [821, 431] width 1075 height 655
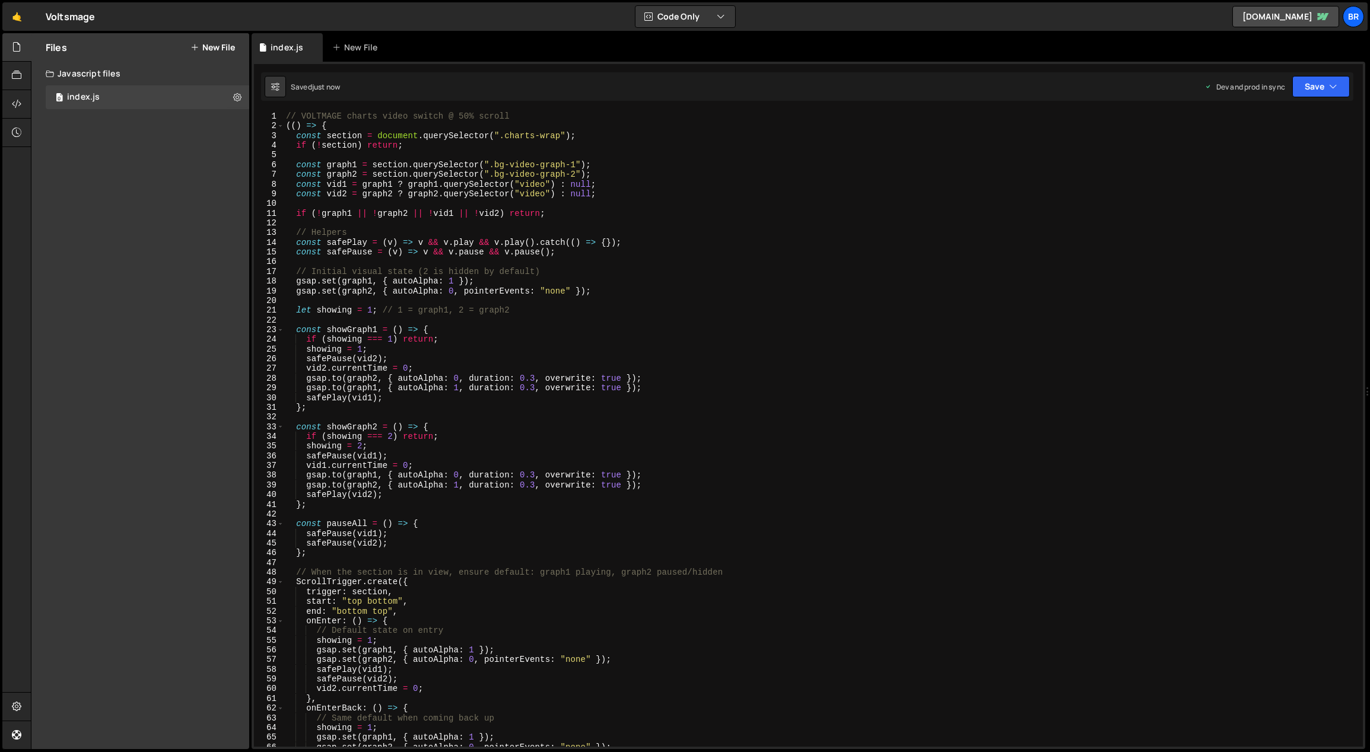
scroll to position [0, 0]
click at [477, 550] on div "// VOLTMAGE charts video switch @ 50% scroll (( ) => { const section = document…" at bounding box center [821, 439] width 1075 height 655
click at [348, 114] on div "// VOLTMAGE charts video switch @ 50% scroll (( ) => { const section = document…" at bounding box center [821, 439] width 1075 height 655
click at [539, 113] on div "// VOLTMAGE charts video switch @ 50% scroll (( ) => { const section = document…" at bounding box center [821, 439] width 1075 height 655
type textarea "// VOLTMAGE charts video switch @ 50% scroll"
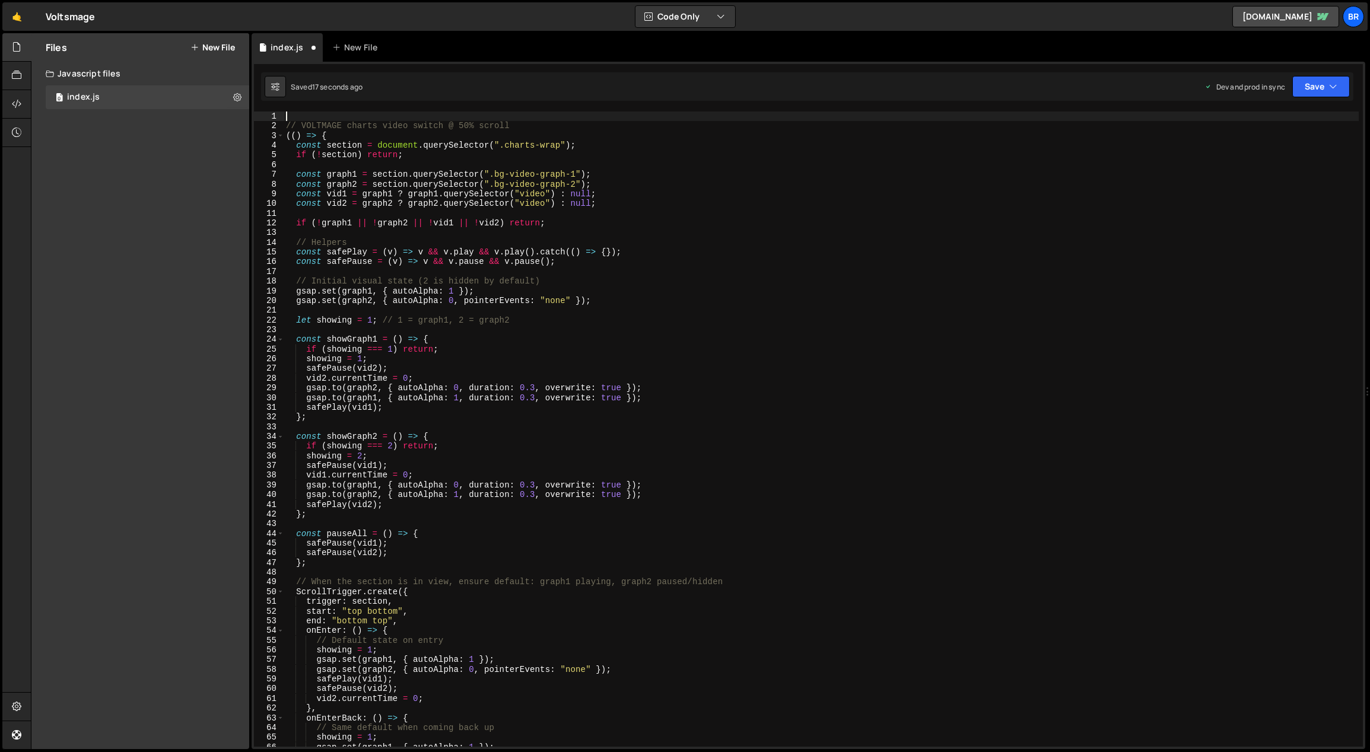
type textarea "I"
type textarea "initChartsAnimation (){"
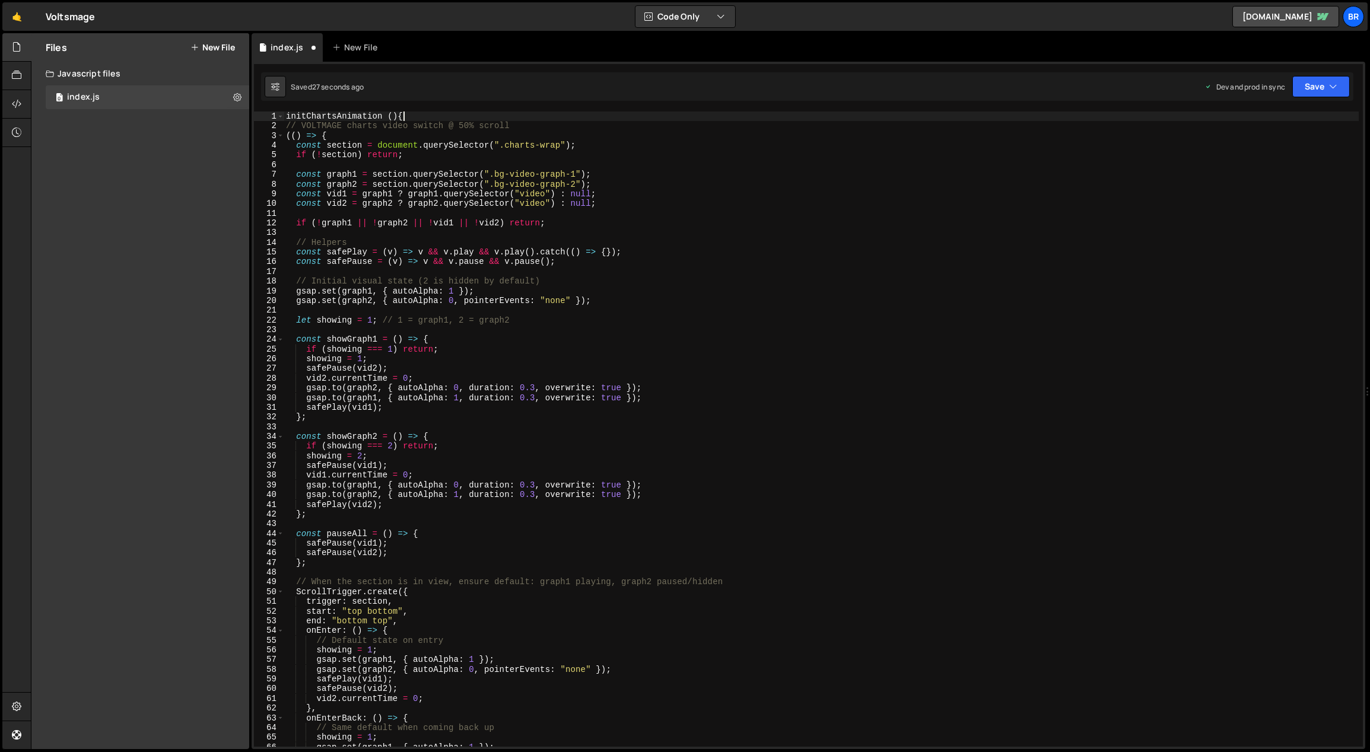
scroll to position [0, 0]
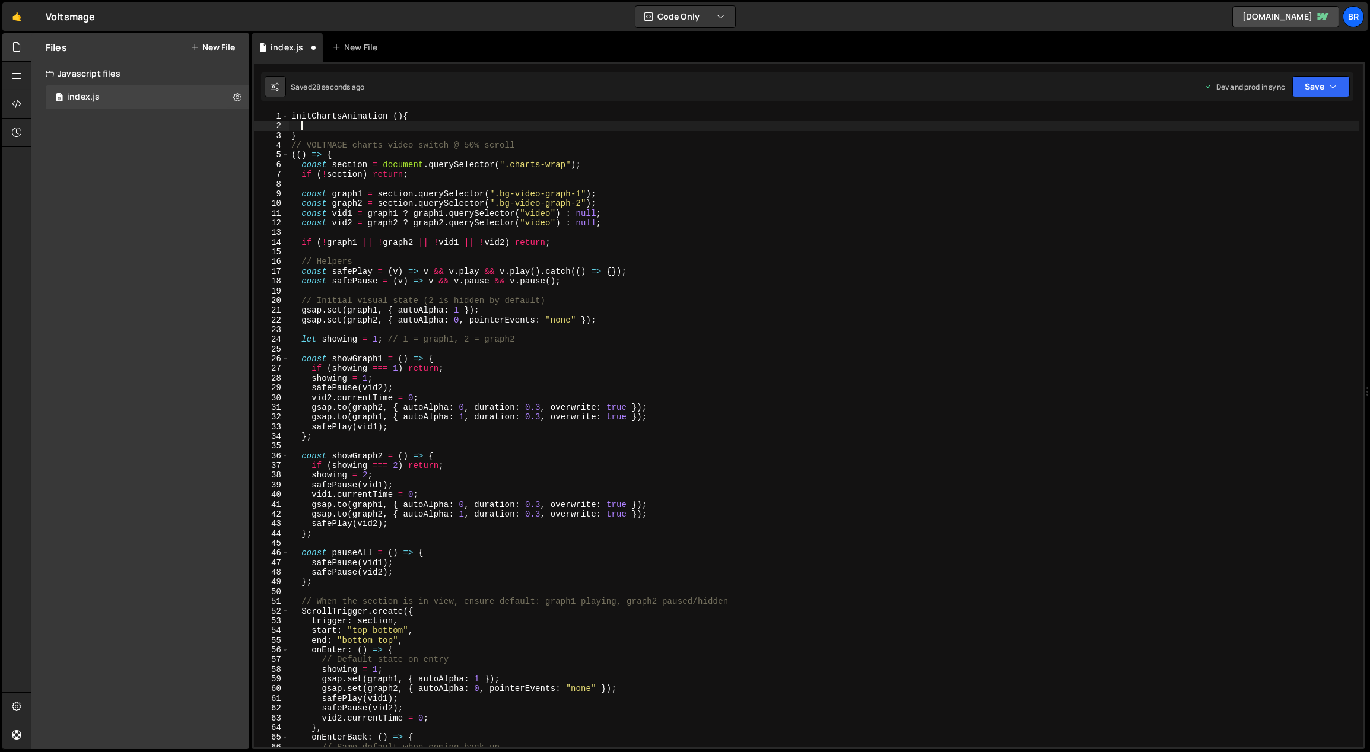
type textarea "}"
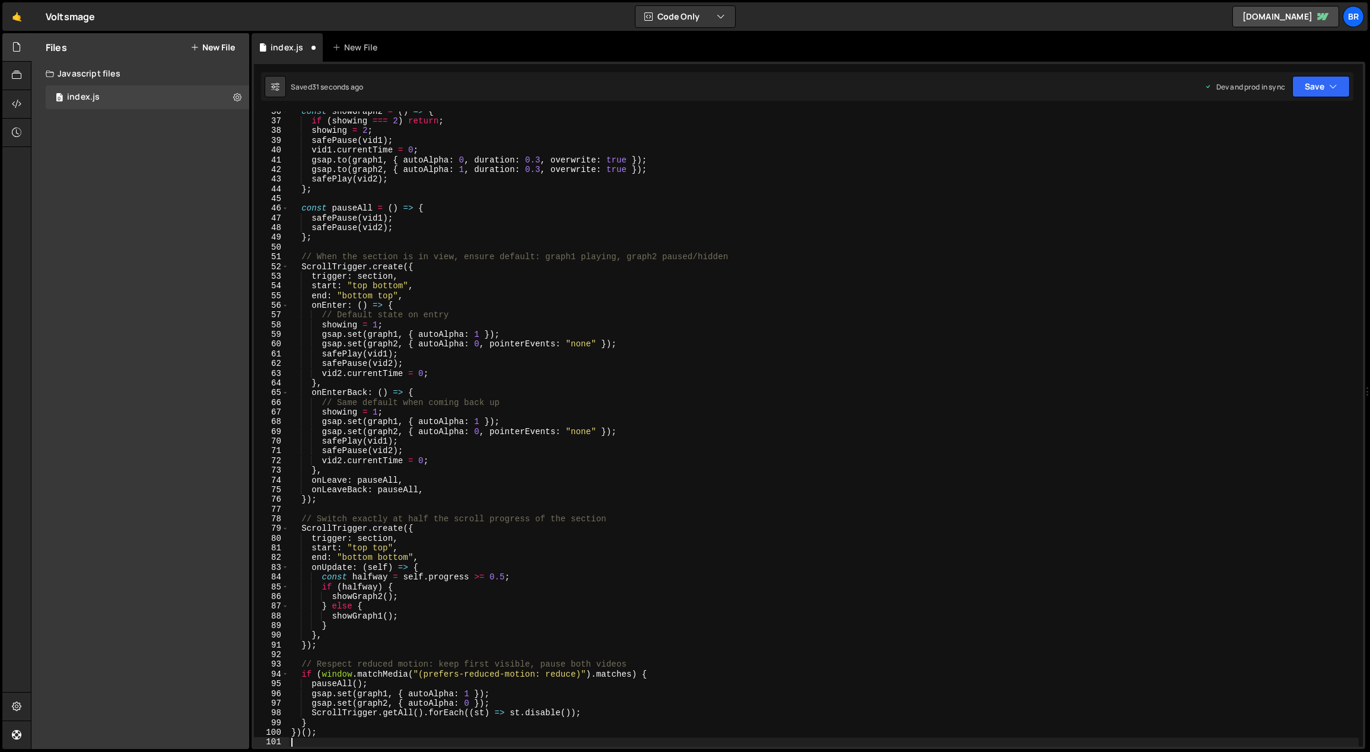
type textarea "}"
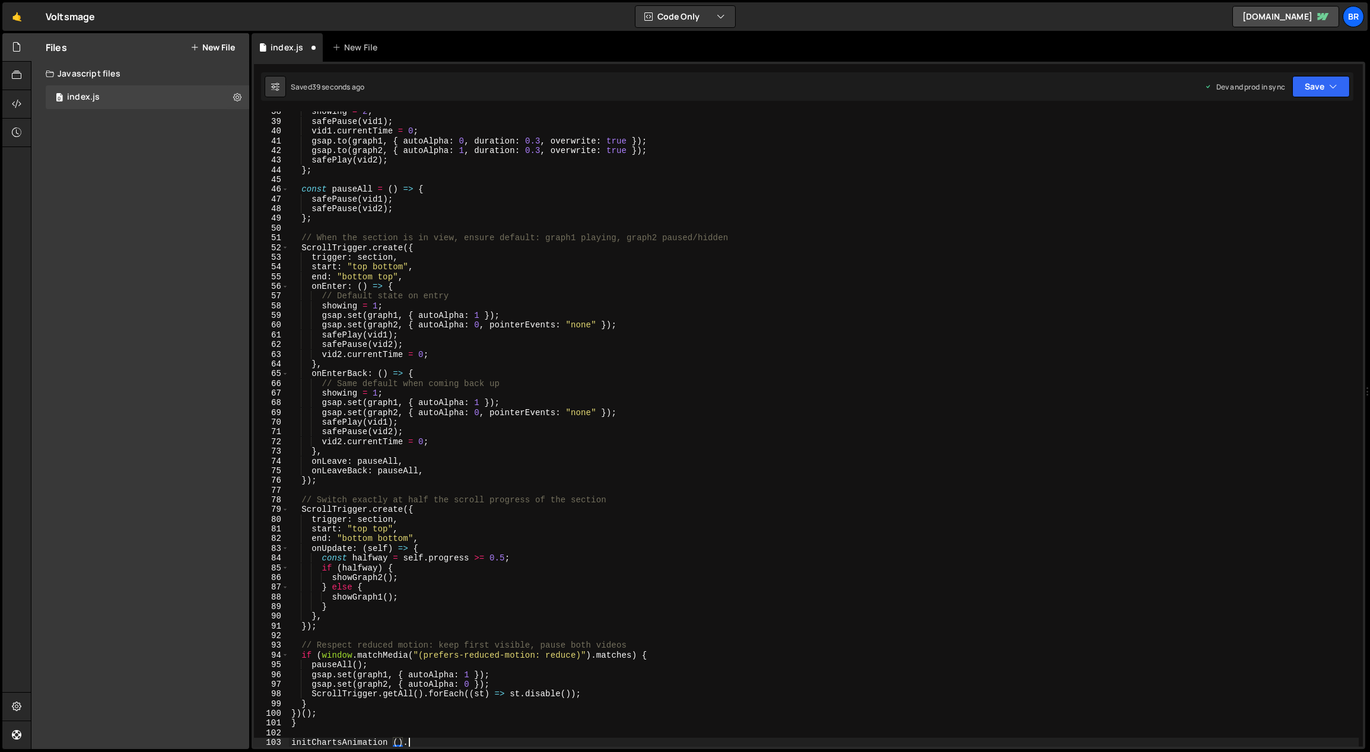
scroll to position [0, 7]
type textarea "initChartsAnimation ();"
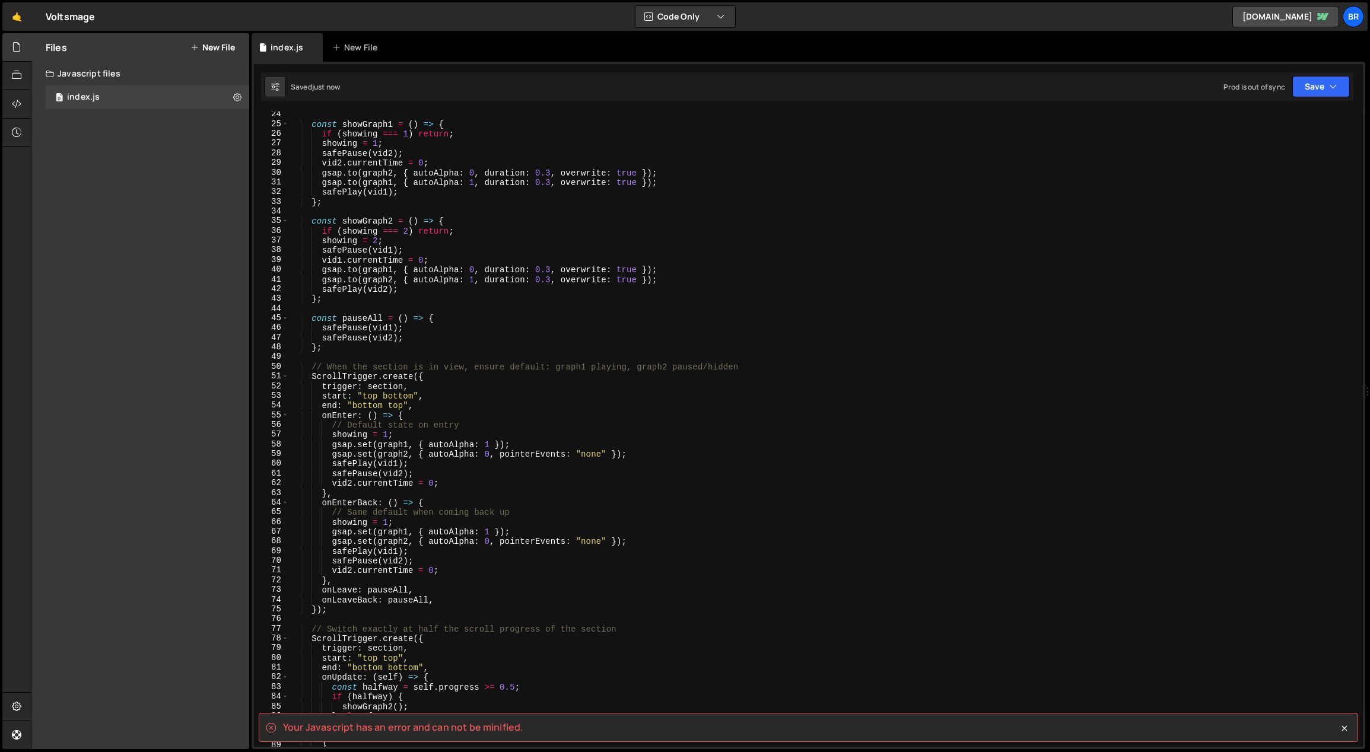
scroll to position [0, 0]
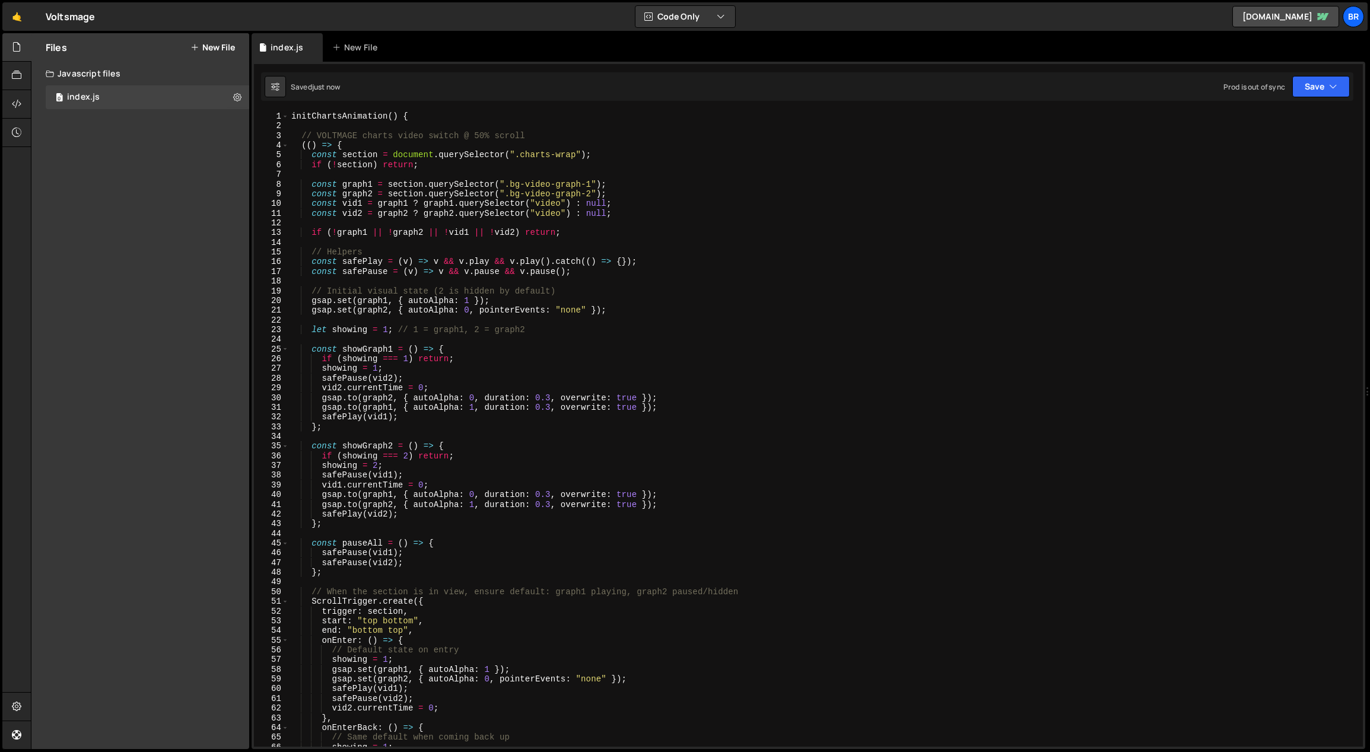
click at [293, 116] on div "initChartsAnimation ( ) { // VOLTMAGE charts video switch @ 50% scroll (( ) => …" at bounding box center [824, 439] width 1070 height 655
type textarea "function initChartsAnimation() {"
click at [675, 127] on div "function initChartsAnimation ( ) { // VOLTMAGE charts video switch @ 50% scroll…" at bounding box center [824, 439] width 1070 height 655
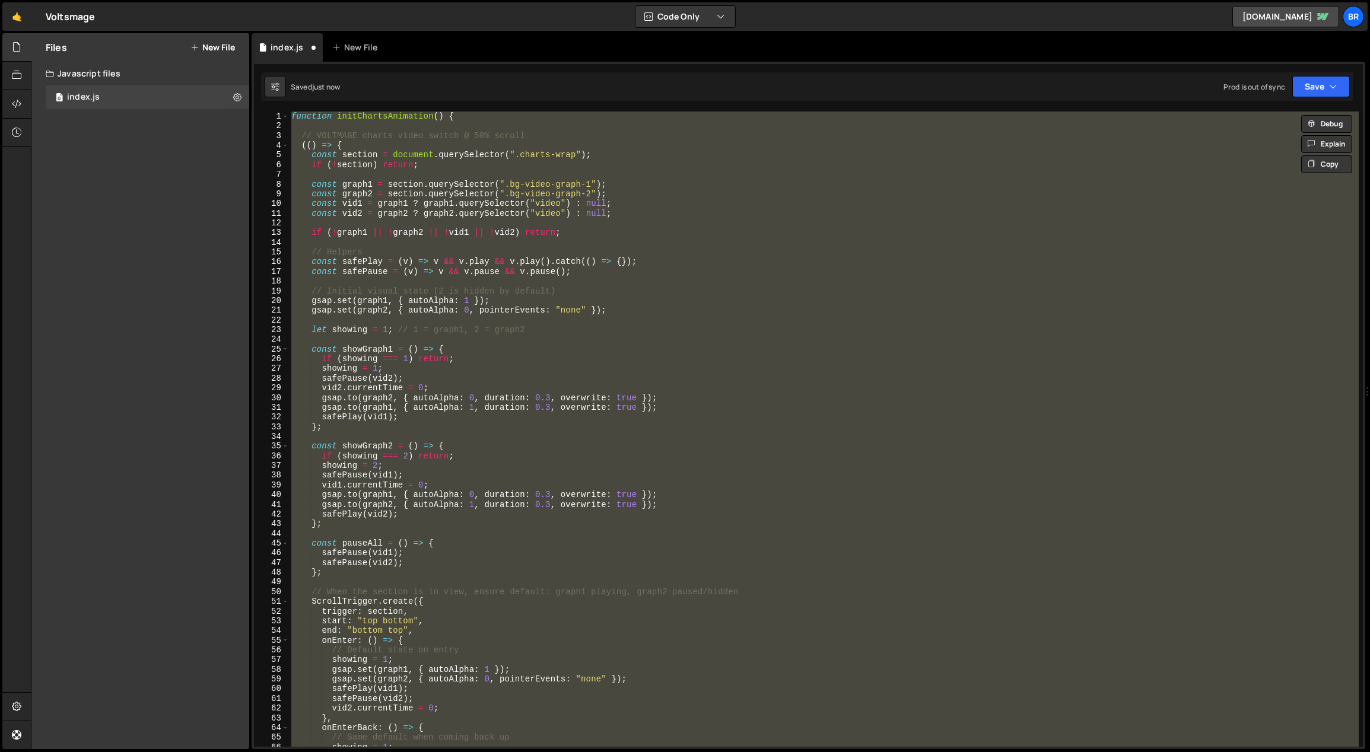
type textarea "initChartsAnimation();"
click at [638, 179] on div "function initChartsAnimation ( ) { // VOLTMAGE charts video switch @ 50% scroll…" at bounding box center [823, 429] width 1069 height 635
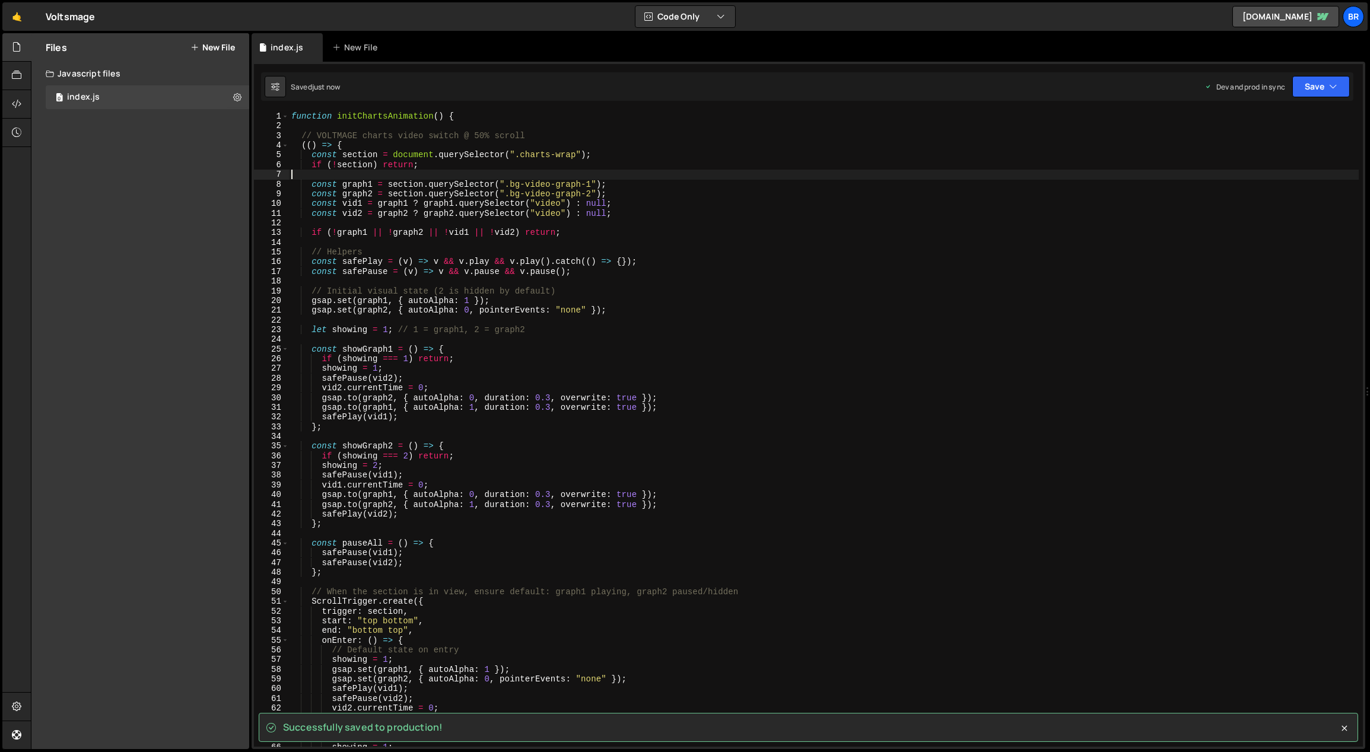
click at [480, 116] on div "function initChartsAnimation ( ) { // VOLTMAGE charts video switch @ 50% scroll…" at bounding box center [824, 439] width 1070 height 655
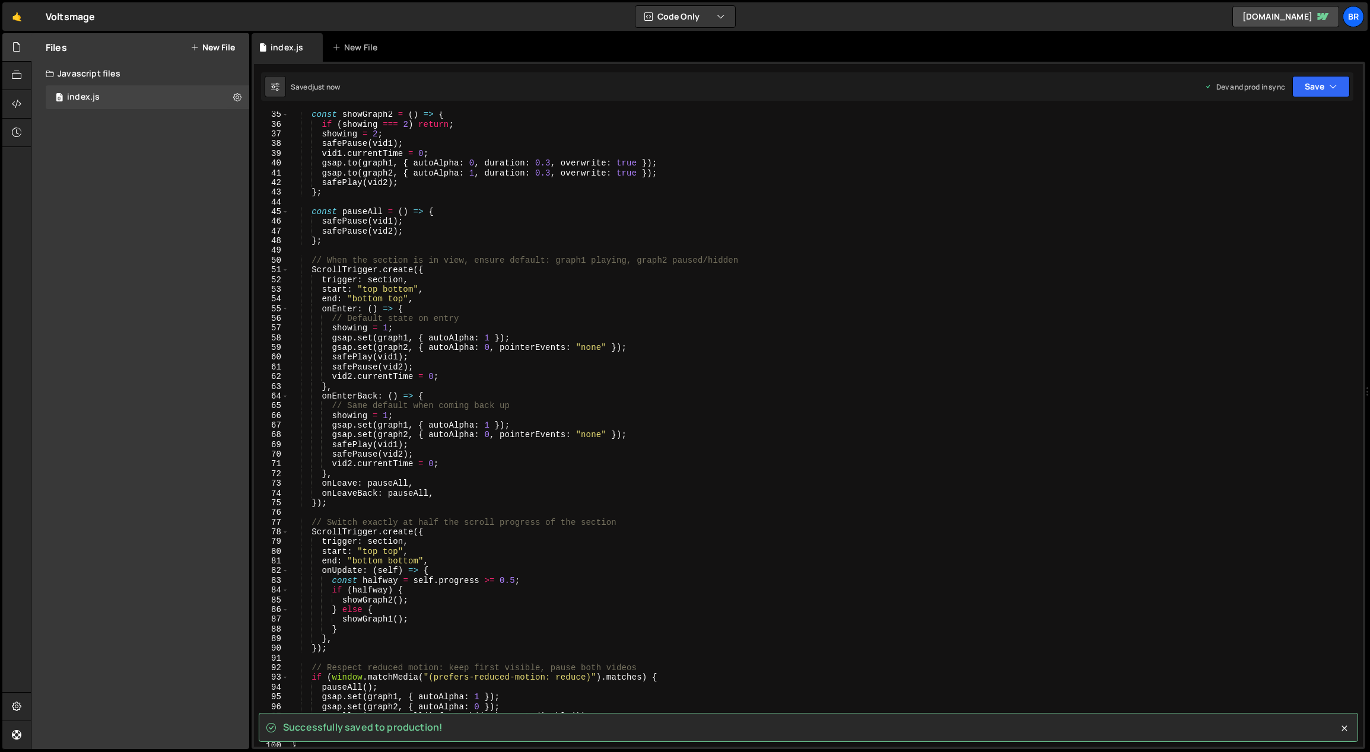
scroll to position [676, 0]
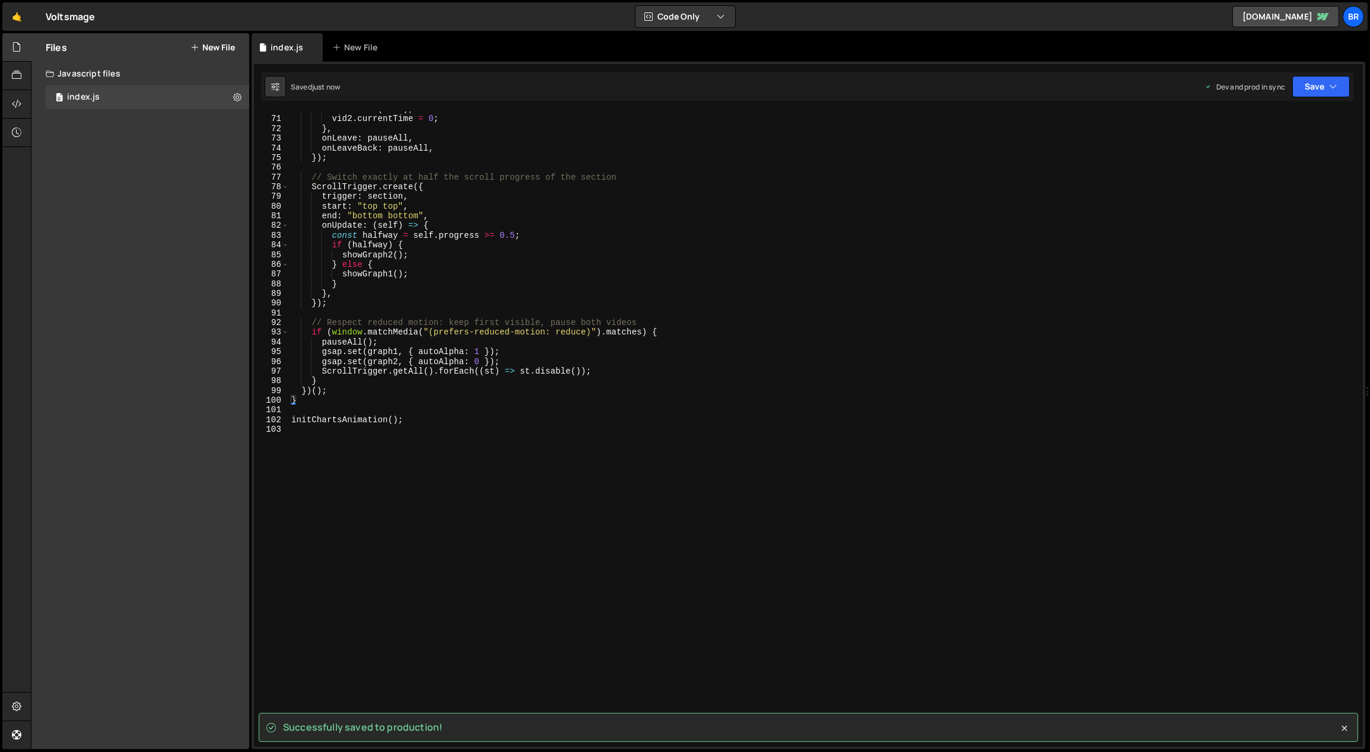
click at [513, 394] on div "safePause ( vid2 ) ; vid2 . currentTime = 0 ; } , onLeave : pauseAll , onLeaveB…" at bounding box center [824, 431] width 1070 height 655
type textarea "})();"
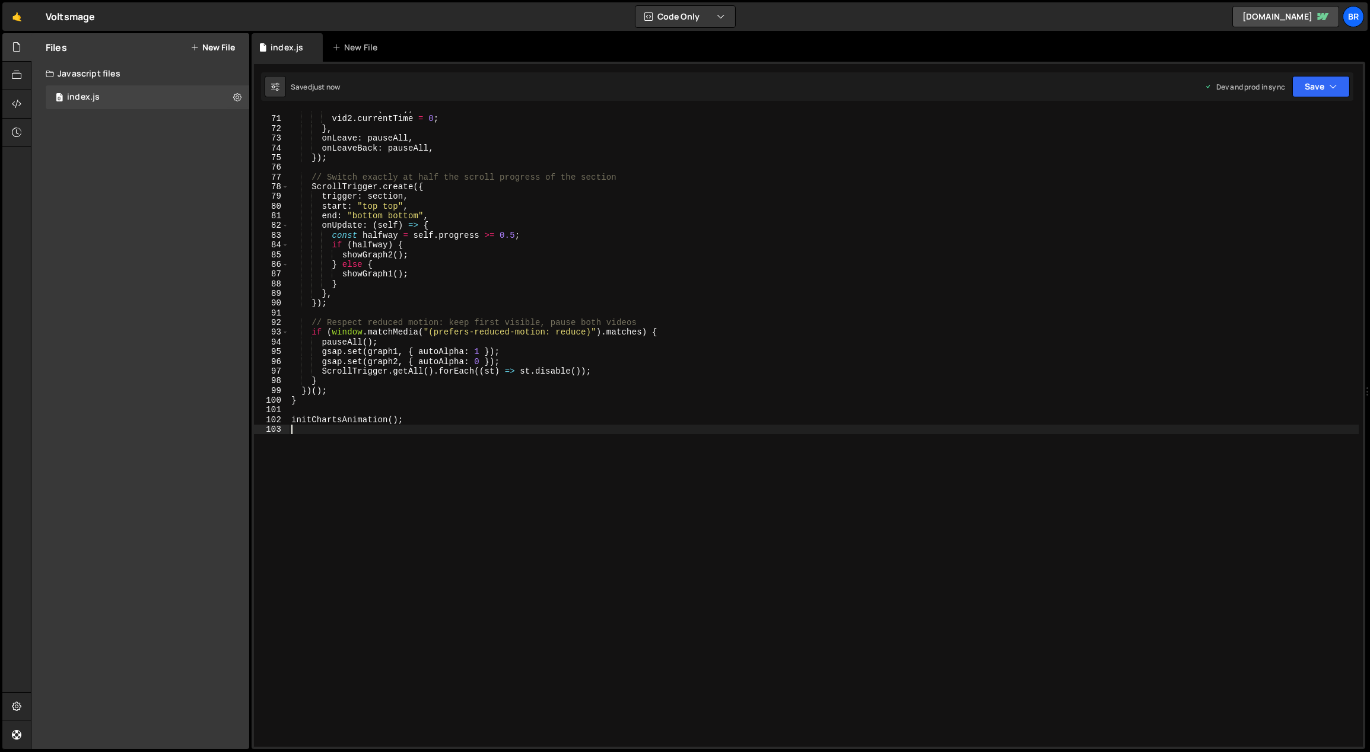
click at [365, 460] on div "safePause ( vid2 ) ; vid2 . currentTime = 0 ; } , onLeave : pauseAll , onLeaveB…" at bounding box center [824, 431] width 1070 height 655
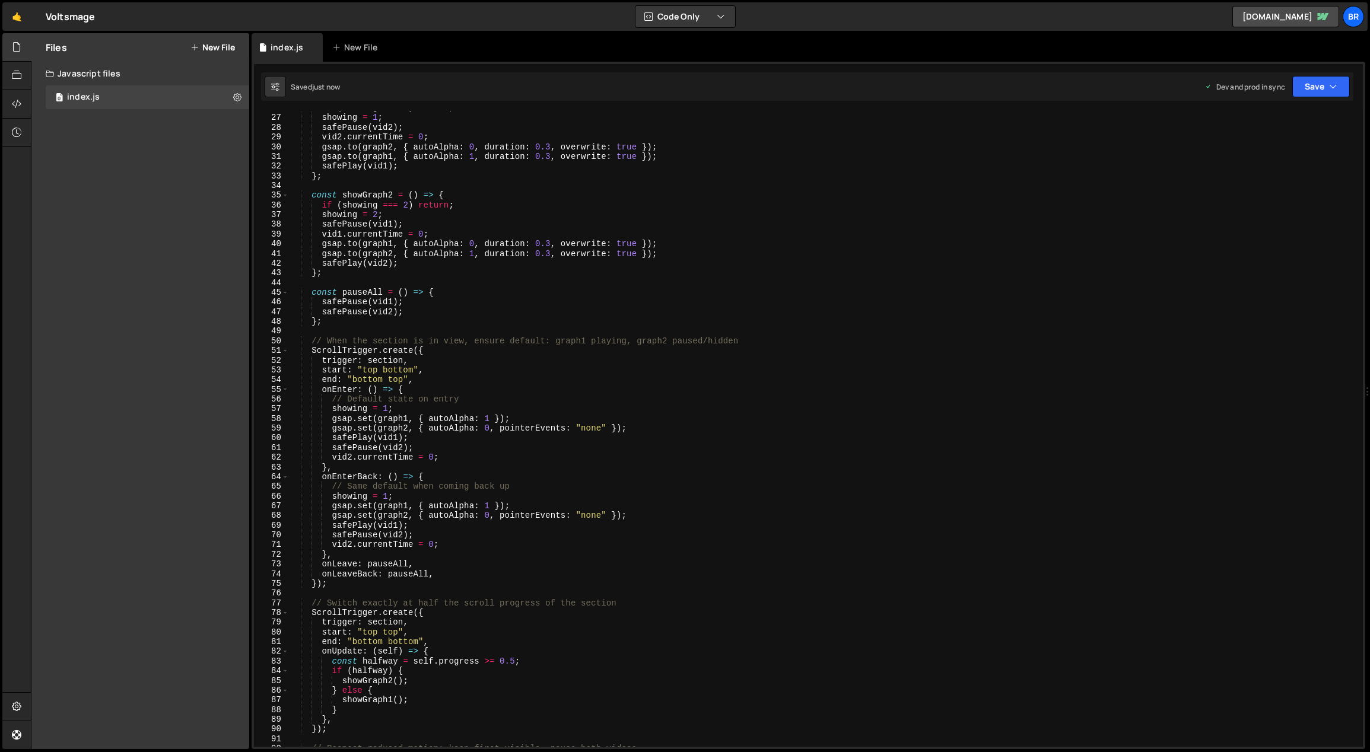
scroll to position [0, 0]
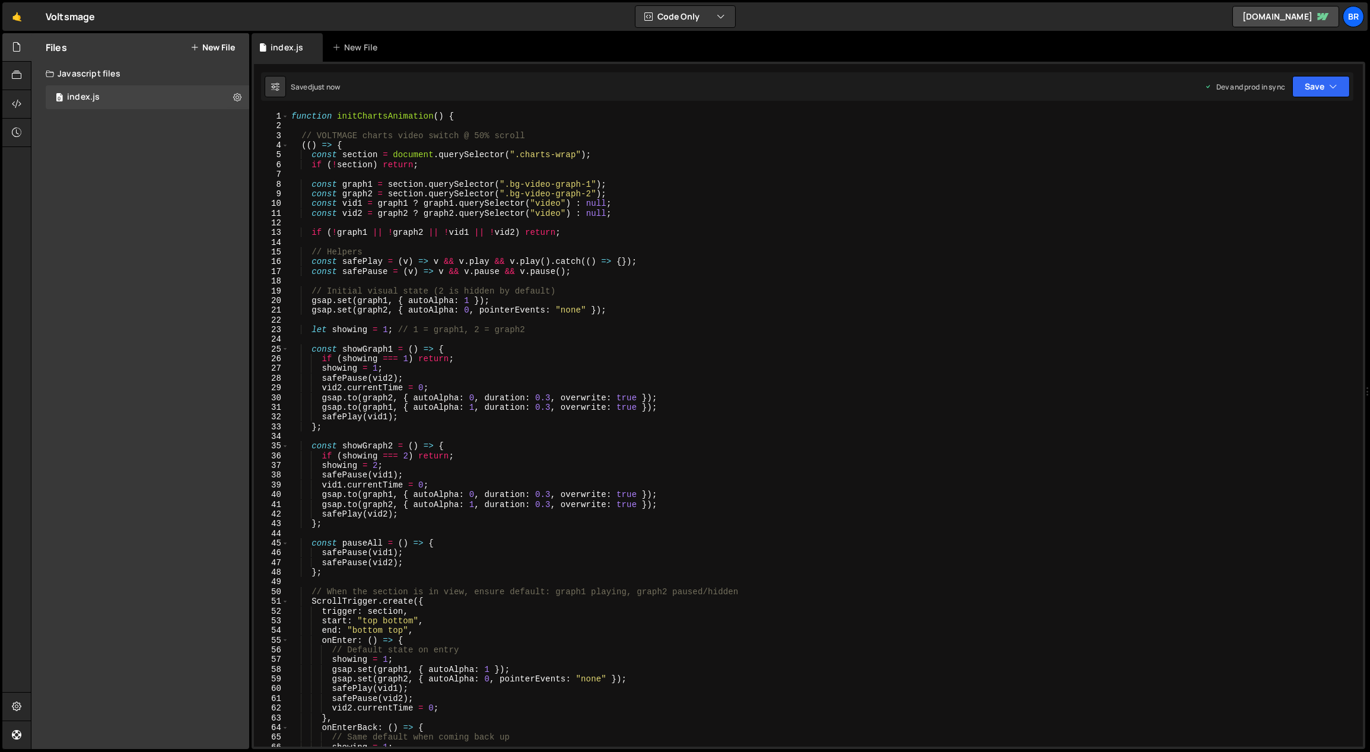
click at [152, 136] on div "Files New File Create your first file Get started by starting a Javascript or C…" at bounding box center [140, 391] width 218 height 716
type textarea "const graph2 = section.querySelector(".bg-video-graph-2");"
click at [419, 193] on div "function initChartsAnimation ( ) { // VOLTMAGE charts video switch @ 50% scroll…" at bounding box center [824, 439] width 1070 height 655
click at [470, 130] on div "function initChartsAnimation ( ) { // VOLTMAGE charts video switch @ 50% scroll…" at bounding box center [824, 439] width 1070 height 655
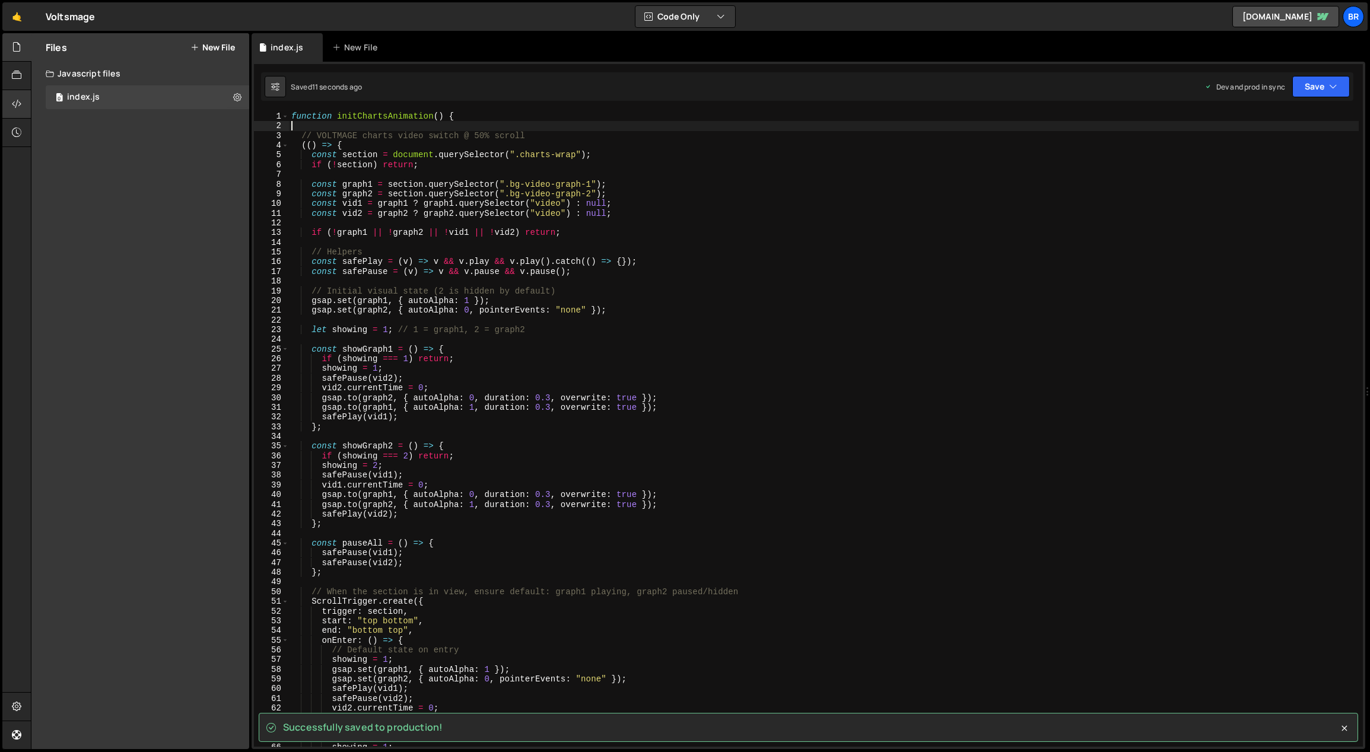
click at [23, 103] on div at bounding box center [16, 104] width 29 height 28
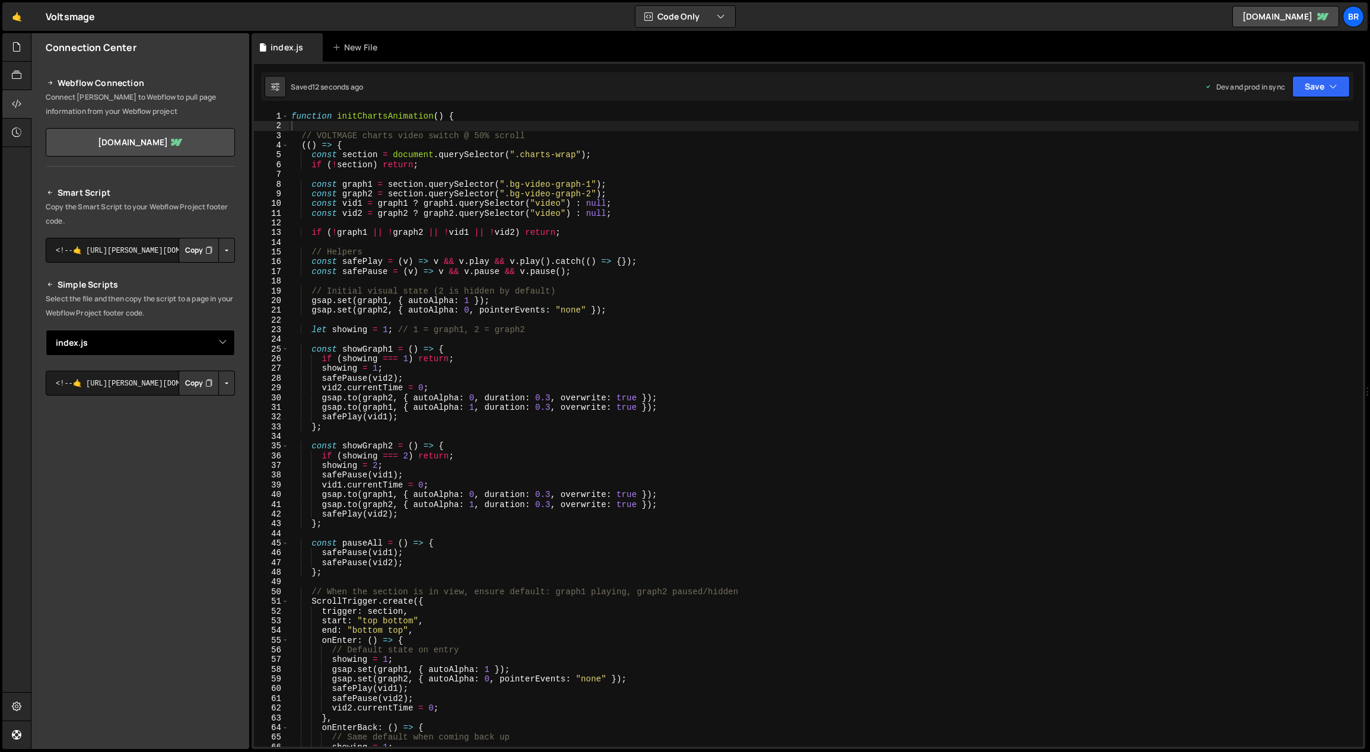
click at [227, 342] on select "Select File index.js" at bounding box center [140, 343] width 189 height 26
click at [227, 377] on button "Button group with nested dropdown" at bounding box center [226, 383] width 17 height 25
click at [196, 418] on link "Copy Production js" at bounding box center [185, 421] width 98 height 17
